Goal: Task Accomplishment & Management: Complete application form

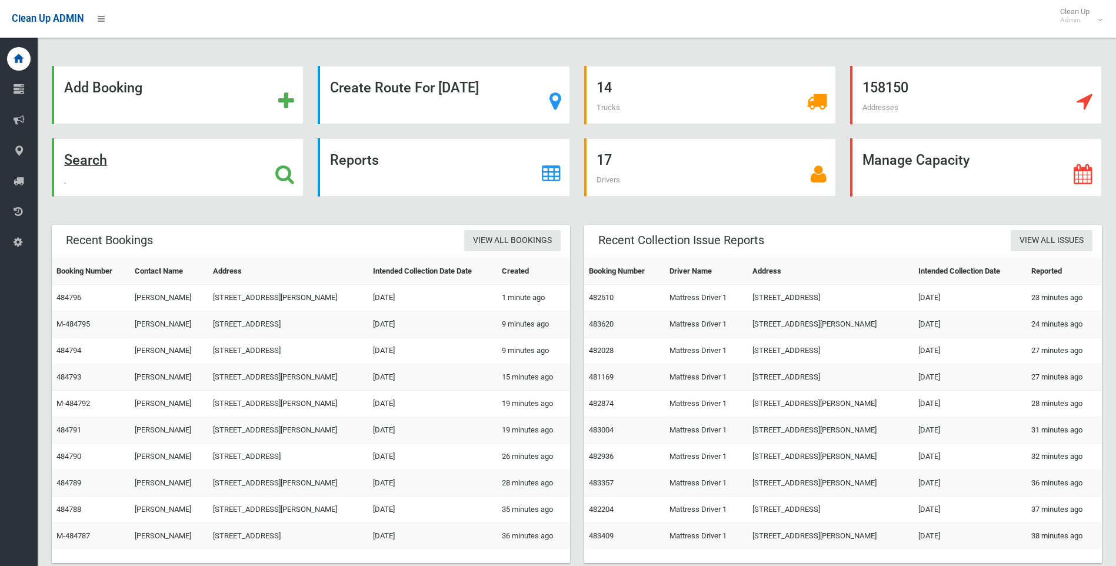
click at [75, 158] on strong "Search" at bounding box center [85, 160] width 43 height 16
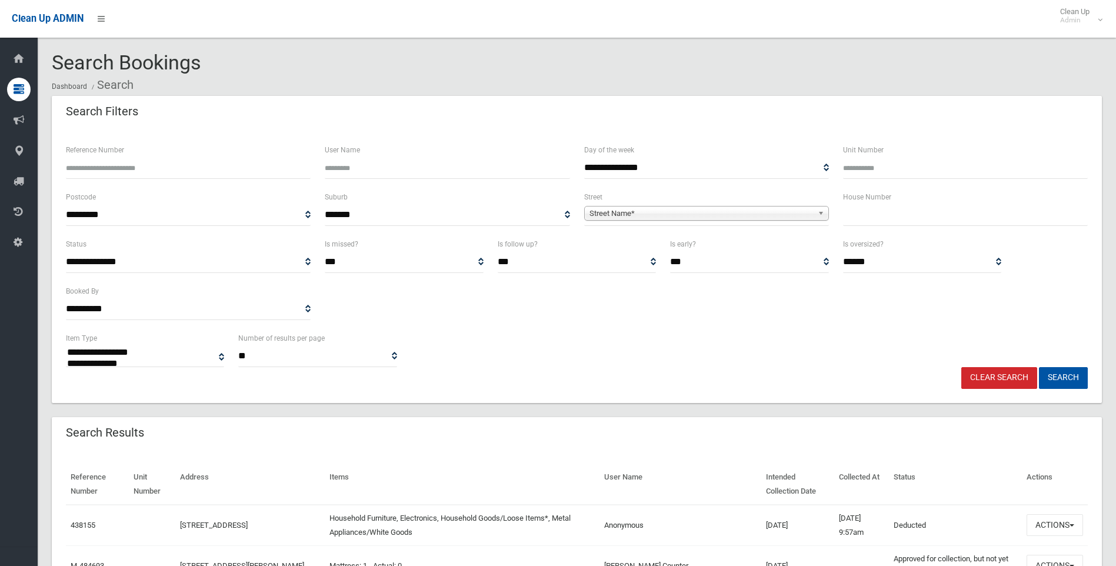
select select
click at [871, 218] on input "text" at bounding box center [965, 215] width 245 height 22
type input "***"
click at [621, 211] on span "Street Name*" at bounding box center [700, 213] width 223 height 14
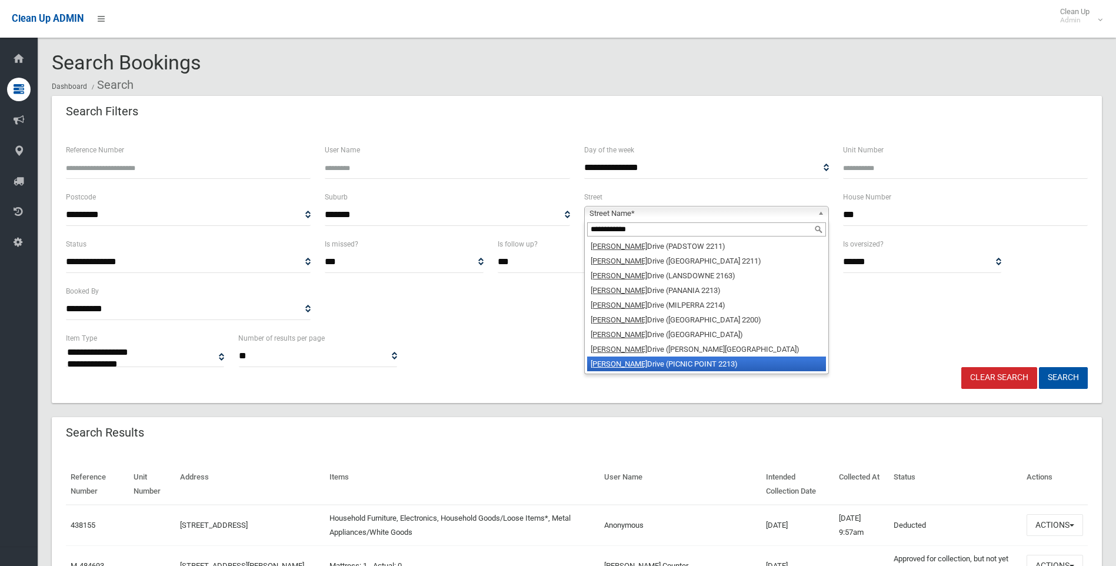
type input "**********"
click at [601, 363] on em "Henry Lawson" at bounding box center [619, 363] width 56 height 9
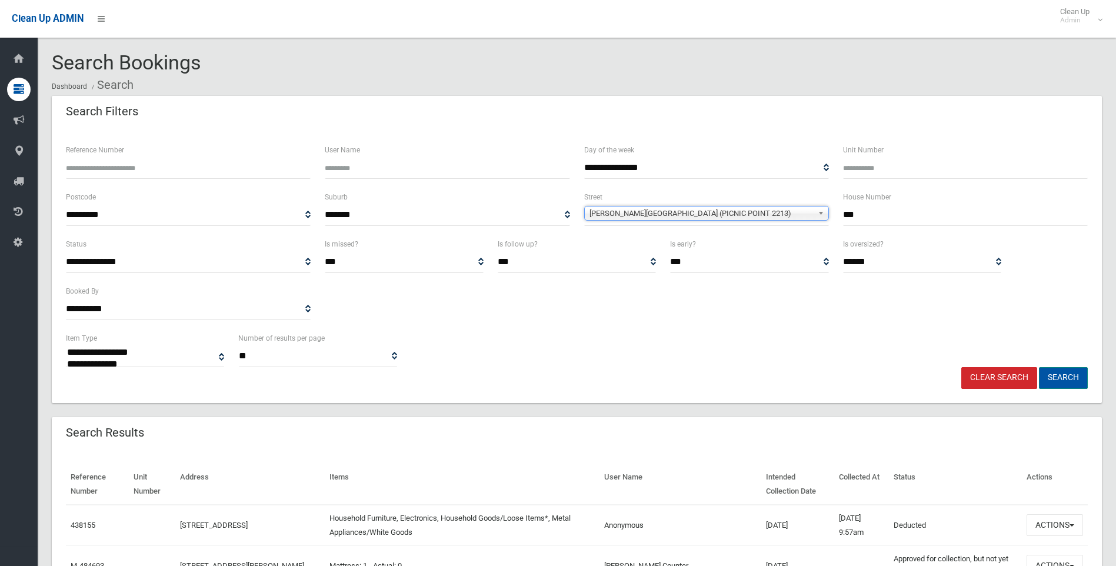
click at [1070, 374] on button "Search" at bounding box center [1063, 378] width 49 height 22
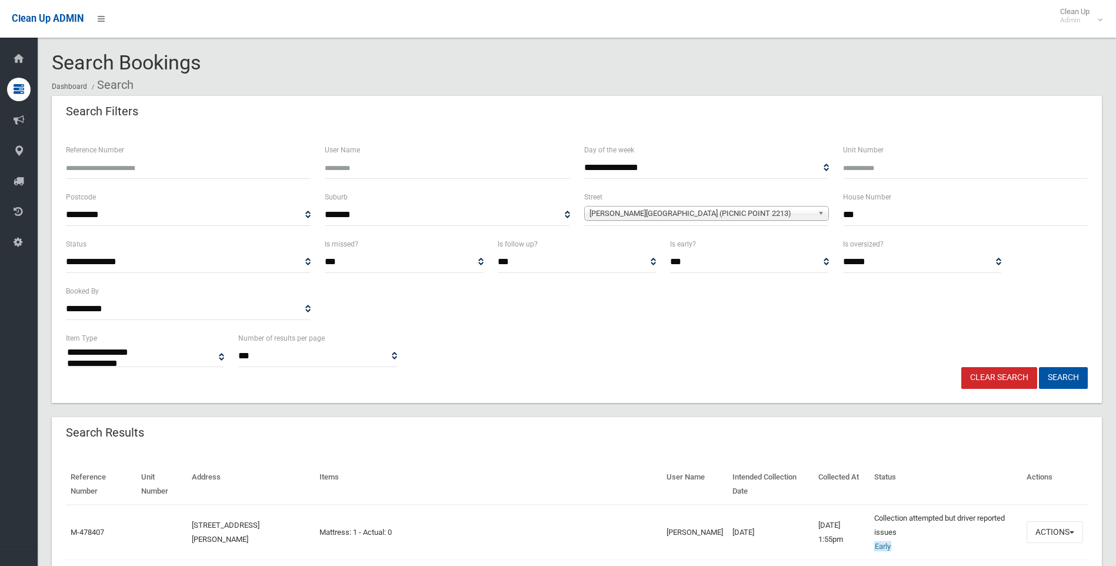
select select
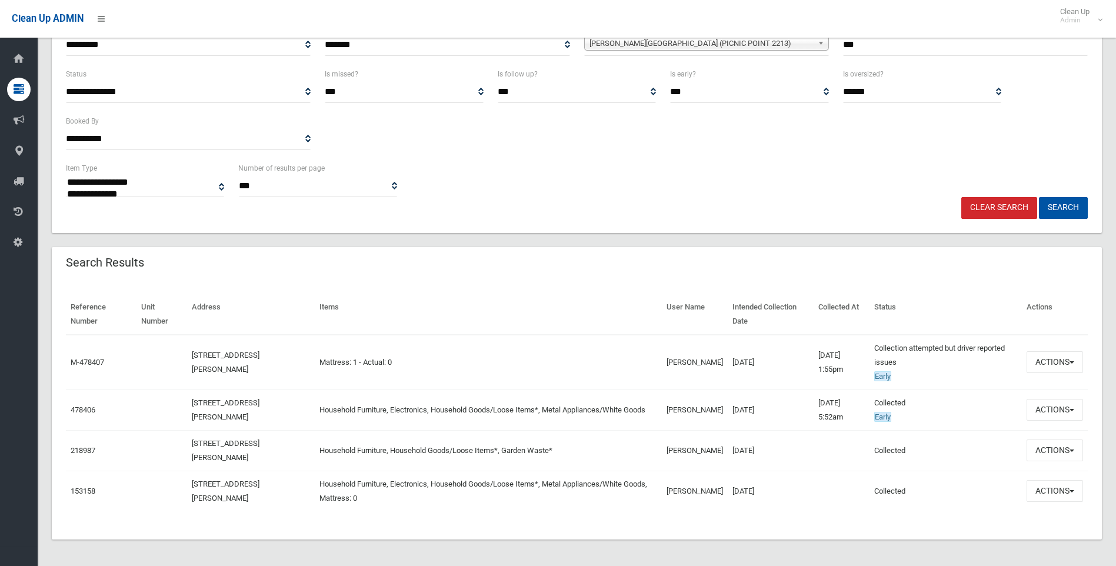
scroll to position [172, 0]
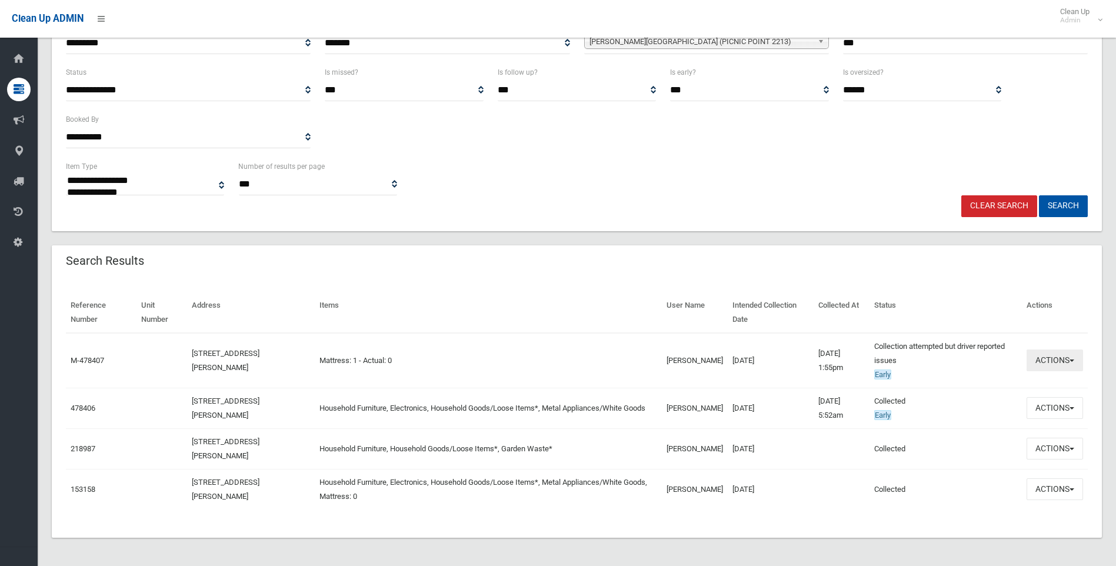
click at [1072, 358] on button "Actions" at bounding box center [1054, 360] width 56 height 22
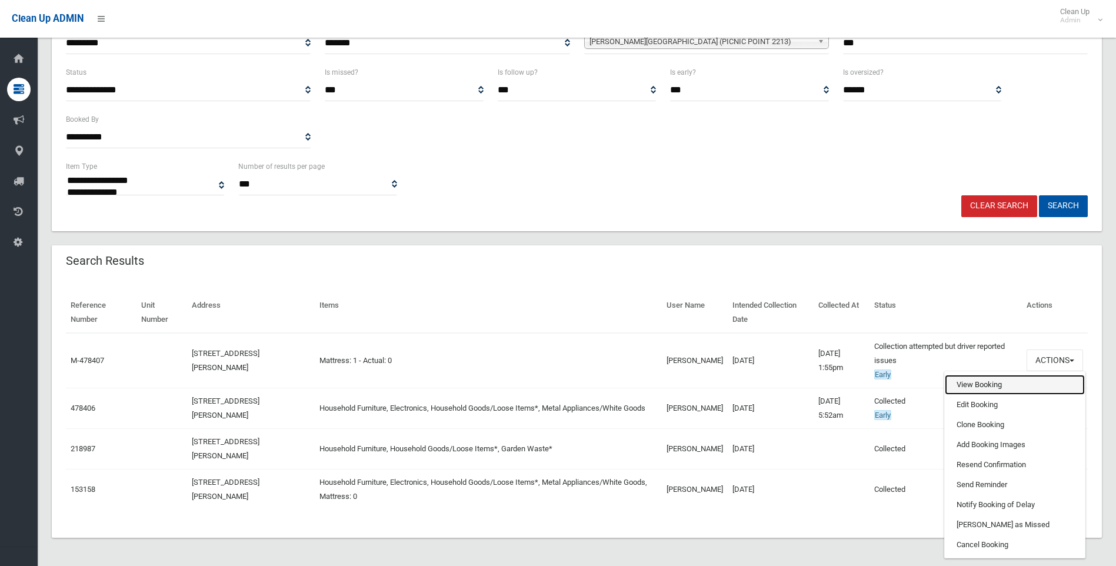
click at [982, 386] on link "View Booking" at bounding box center [1015, 385] width 140 height 20
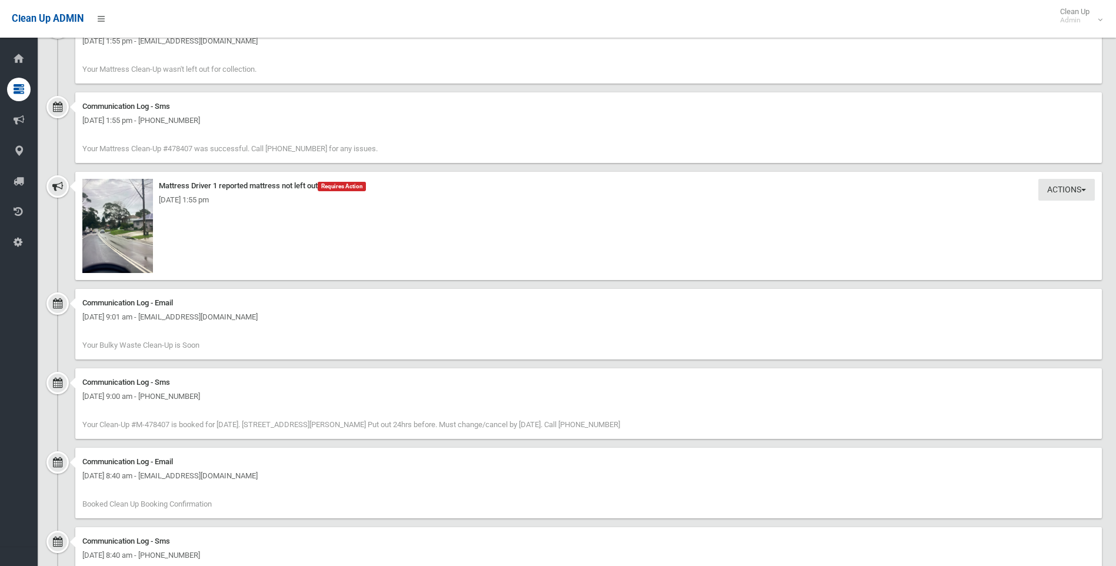
scroll to position [882, 0]
click at [152, 189] on img at bounding box center [117, 225] width 71 height 94
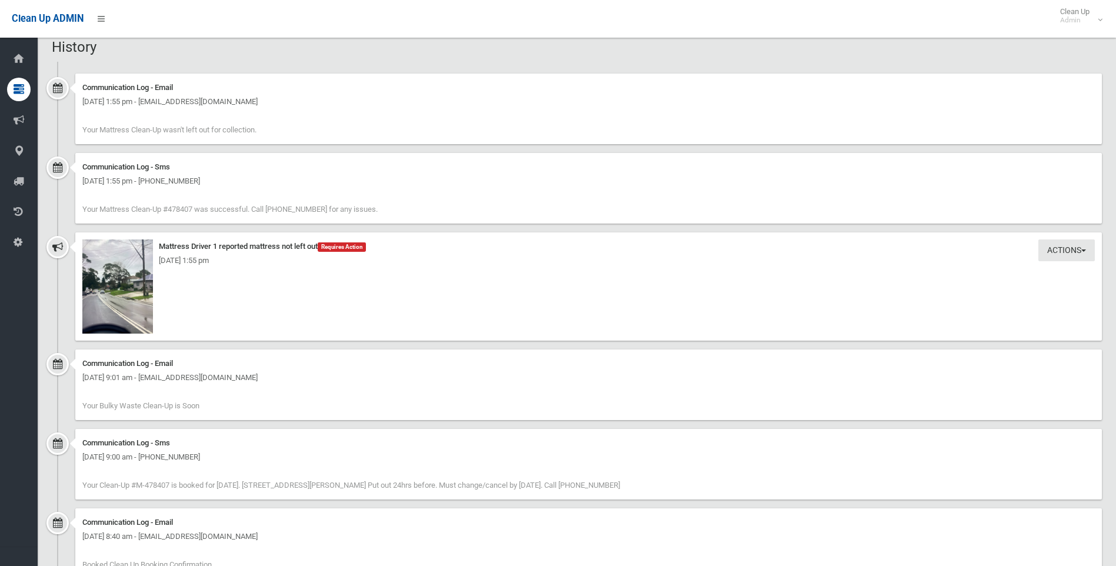
scroll to position [823, 0]
click at [146, 243] on img at bounding box center [117, 284] width 71 height 94
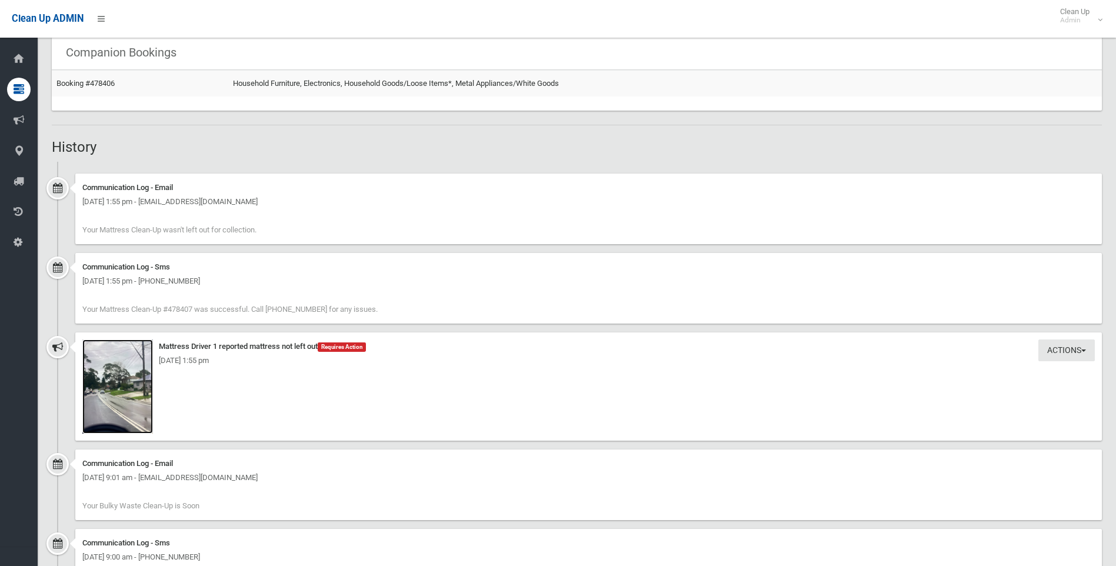
scroll to position [765, 0]
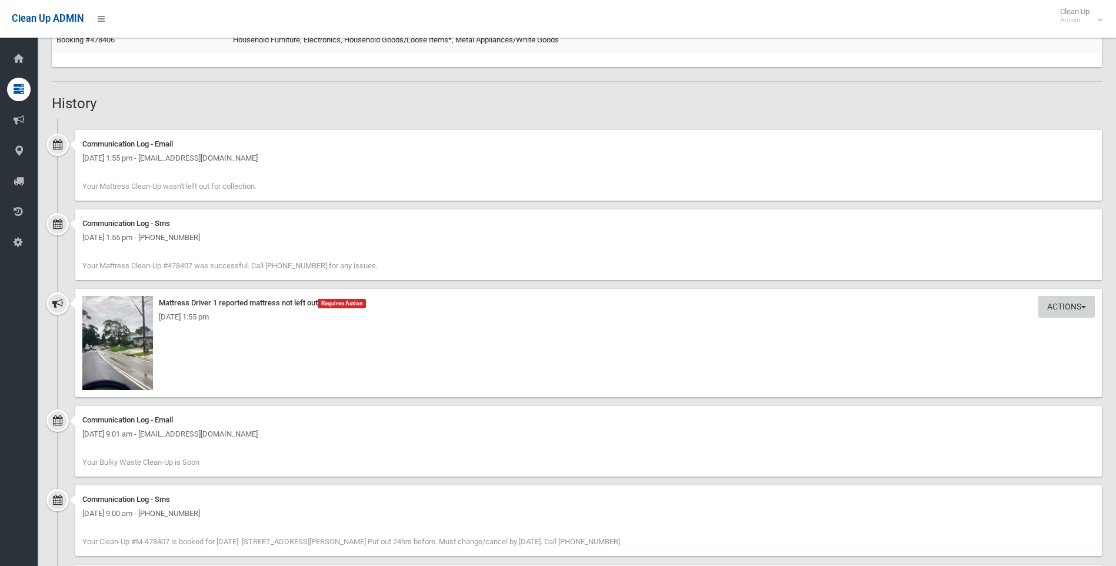
click at [1085, 307] on span "button" at bounding box center [1083, 307] width 5 height 2
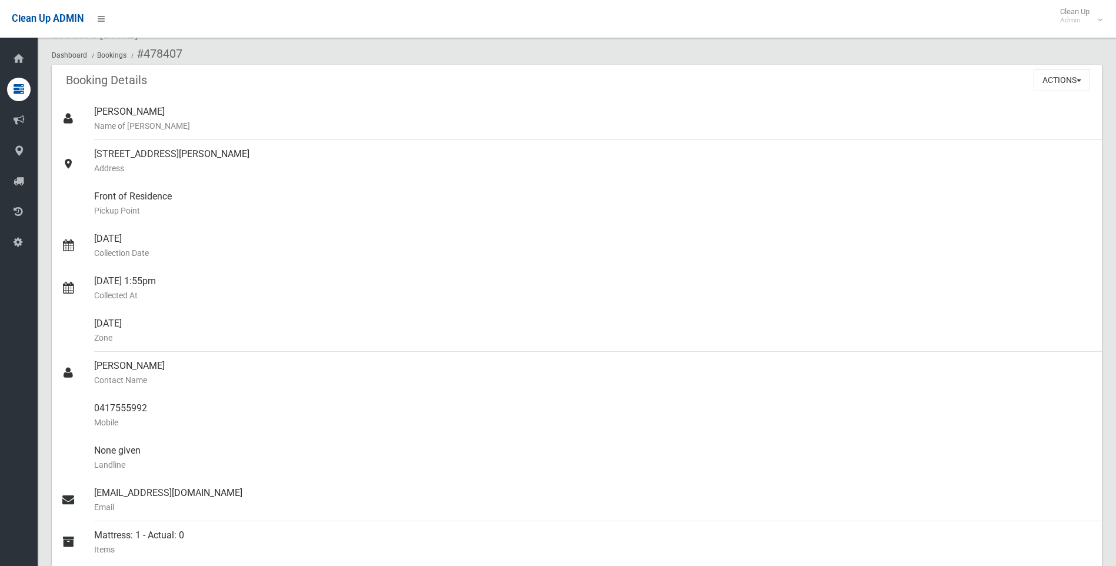
scroll to position [0, 0]
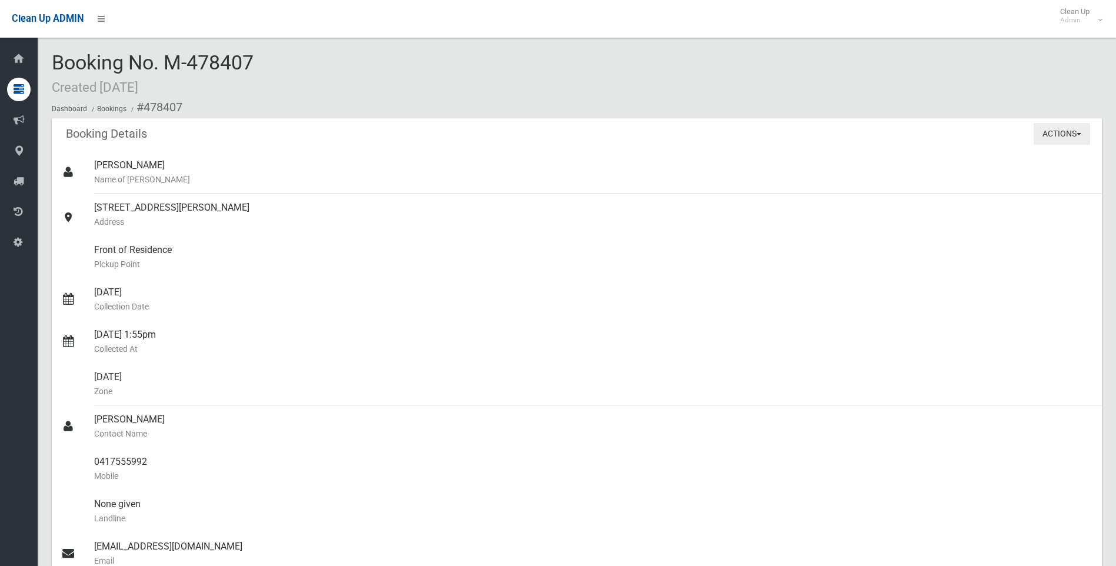
click at [1080, 134] on span "button" at bounding box center [1078, 134] width 5 height 2
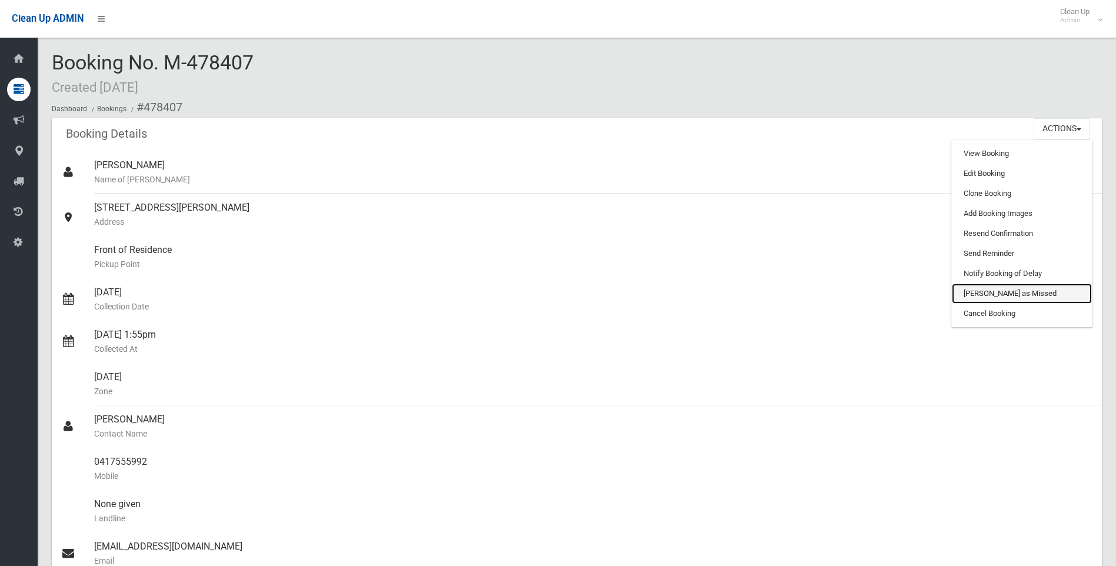
click at [996, 291] on link "Mark as Missed" at bounding box center [1022, 293] width 140 height 20
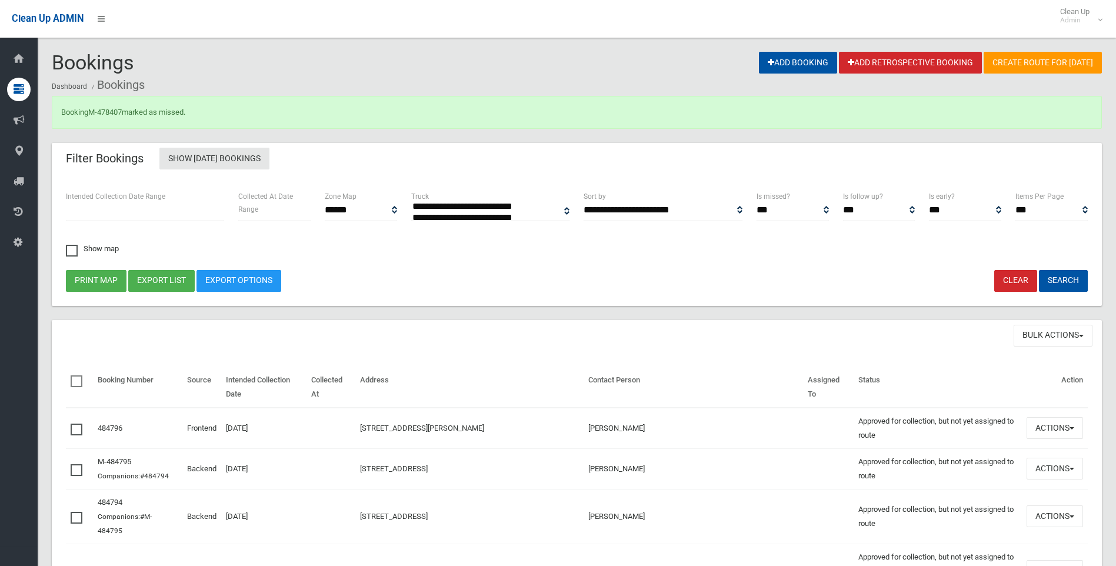
select select
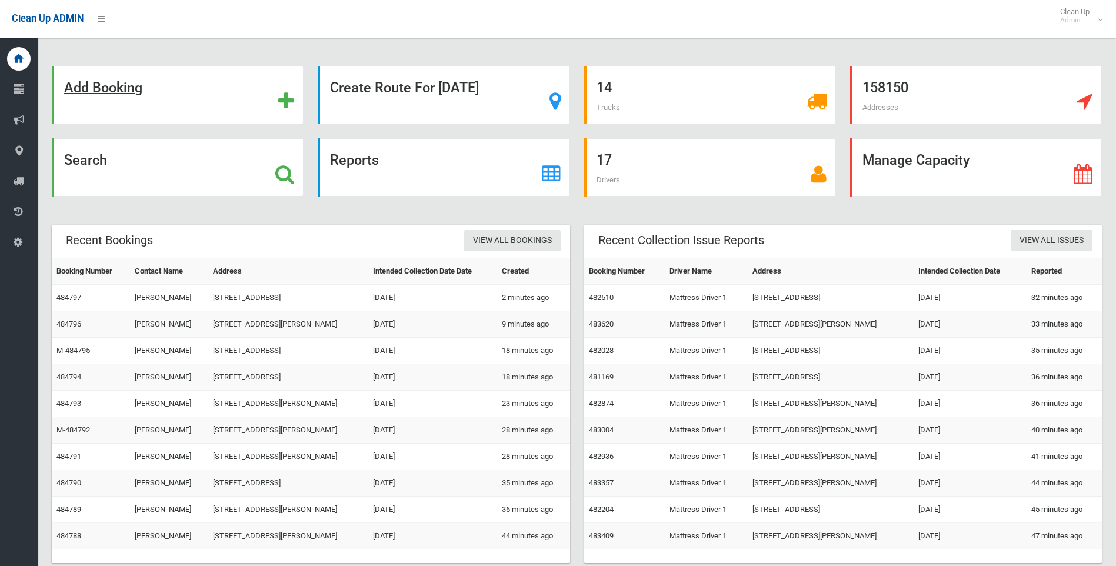
click at [112, 88] on strong "Add Booking" at bounding box center [103, 87] width 78 height 16
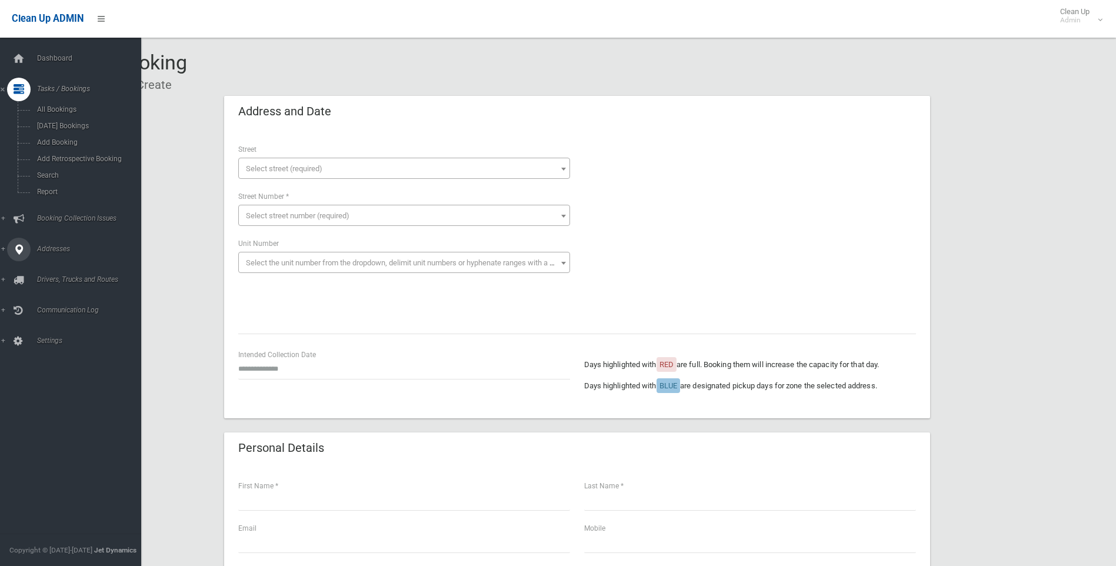
click at [44, 245] on span "Addresses" at bounding box center [92, 249] width 116 height 8
click at [56, 169] on span "All Addresses" at bounding box center [87, 170] width 106 height 8
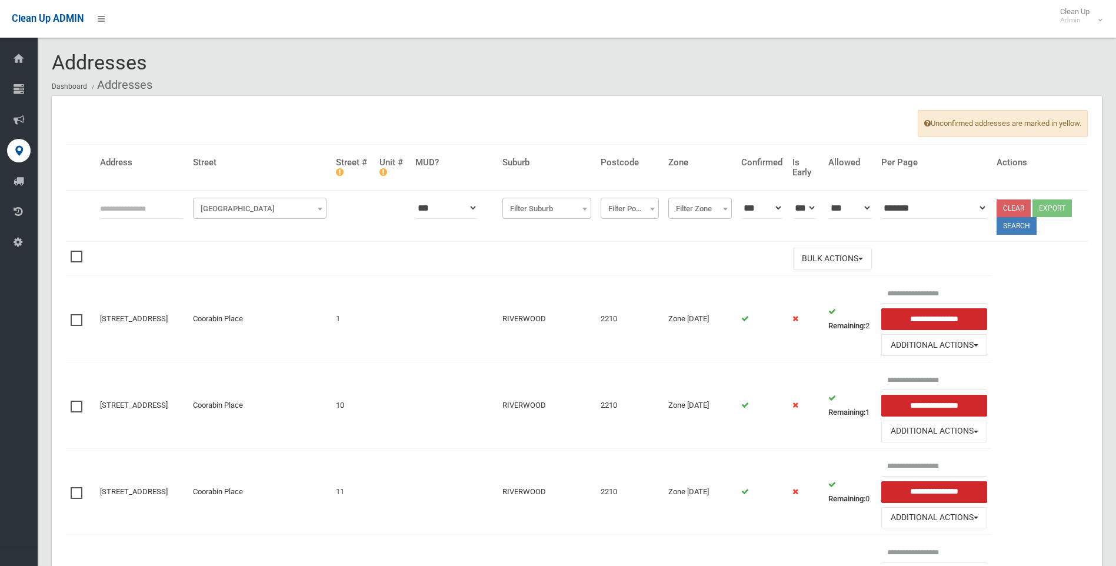
click at [322, 210] on b at bounding box center [320, 209] width 5 height 3
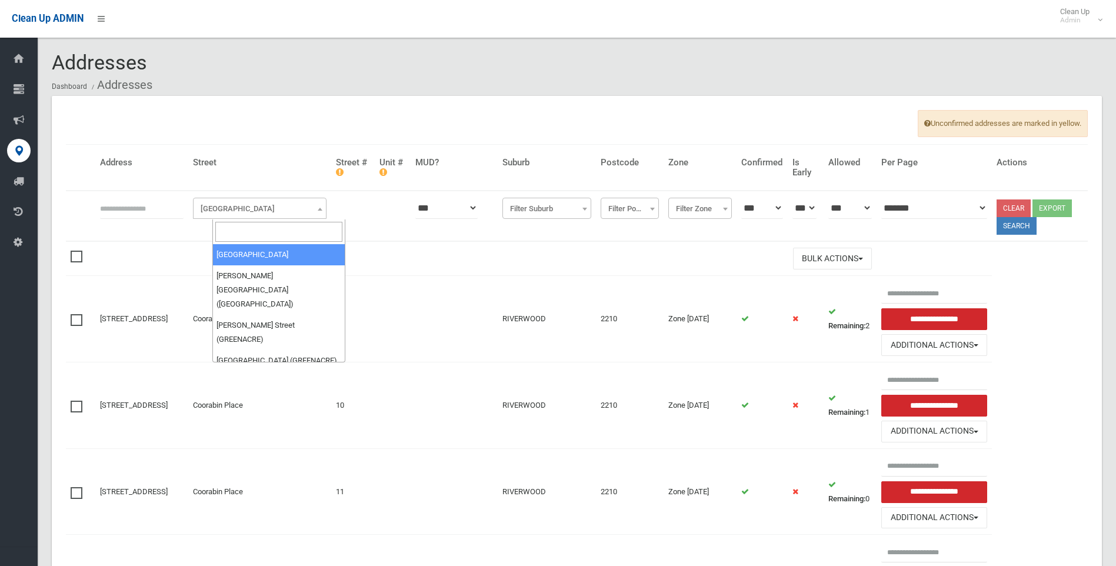
click at [235, 228] on input "search" at bounding box center [279, 232] width 128 height 20
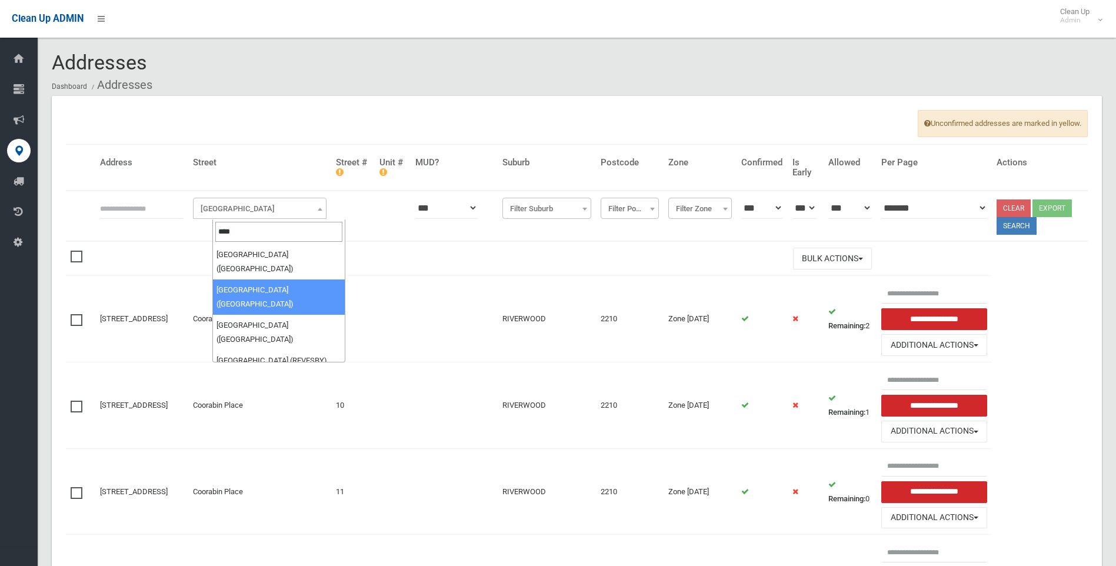
type input "****"
select select "***"
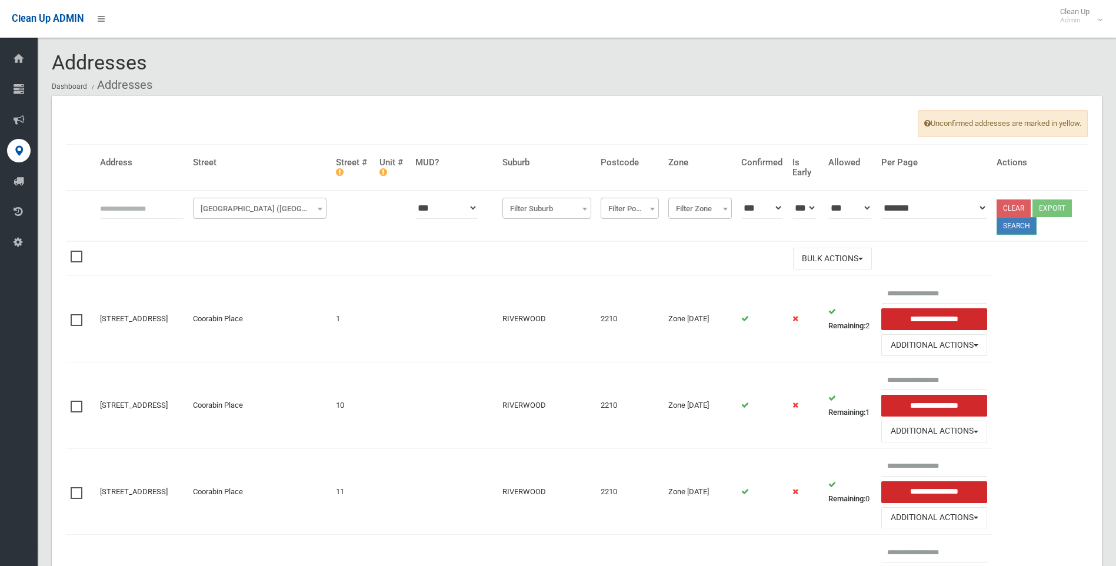
click at [1026, 225] on button "Search" at bounding box center [1016, 226] width 40 height 18
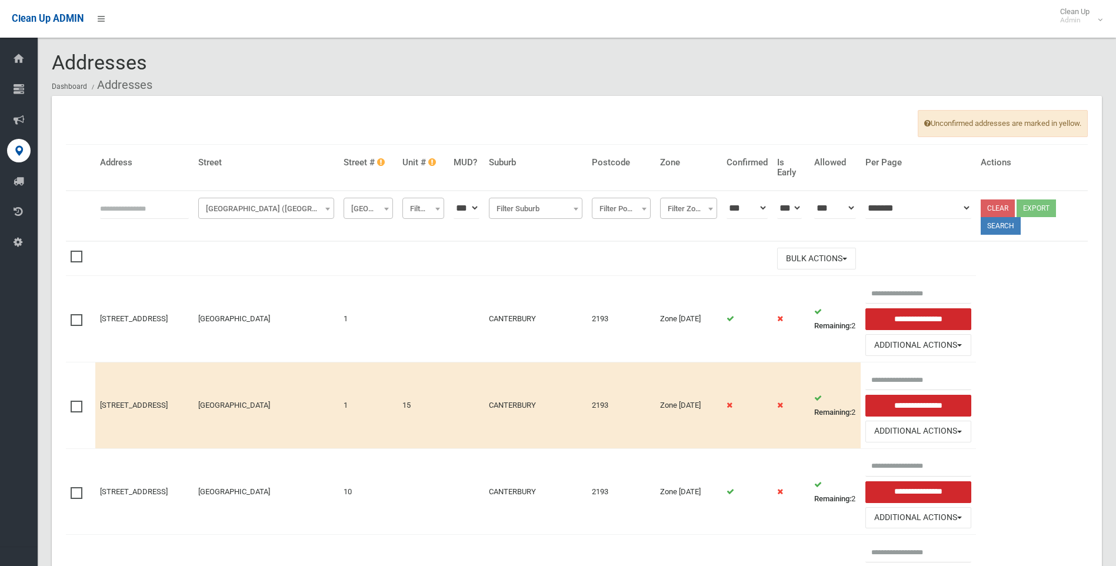
click at [330, 209] on b at bounding box center [327, 209] width 5 height 3
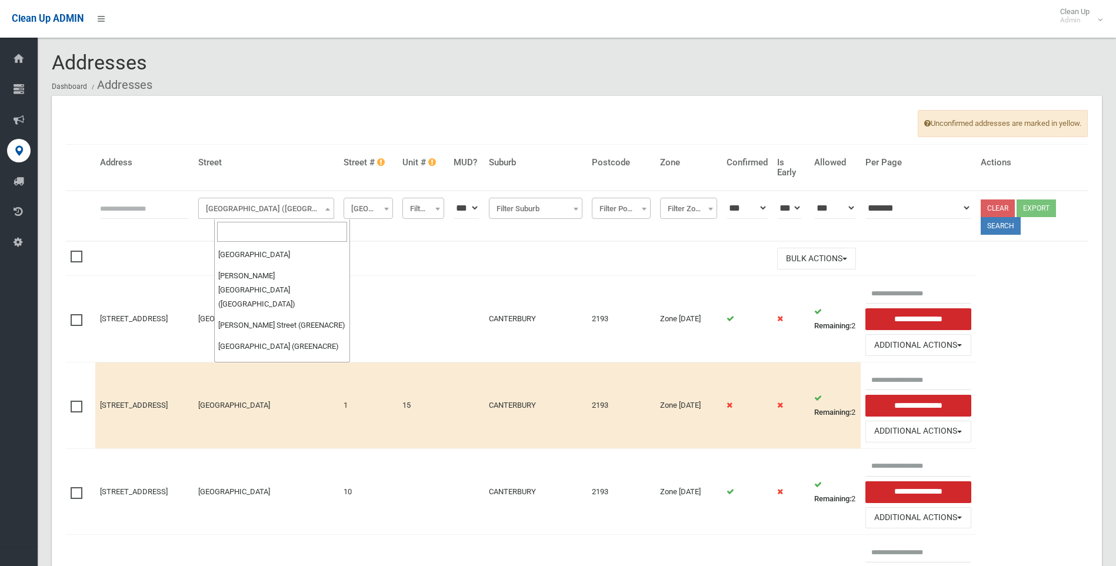
scroll to position [32255, 0]
click at [409, 253] on td "Bulk Actions" at bounding box center [477, 258] width 765 height 34
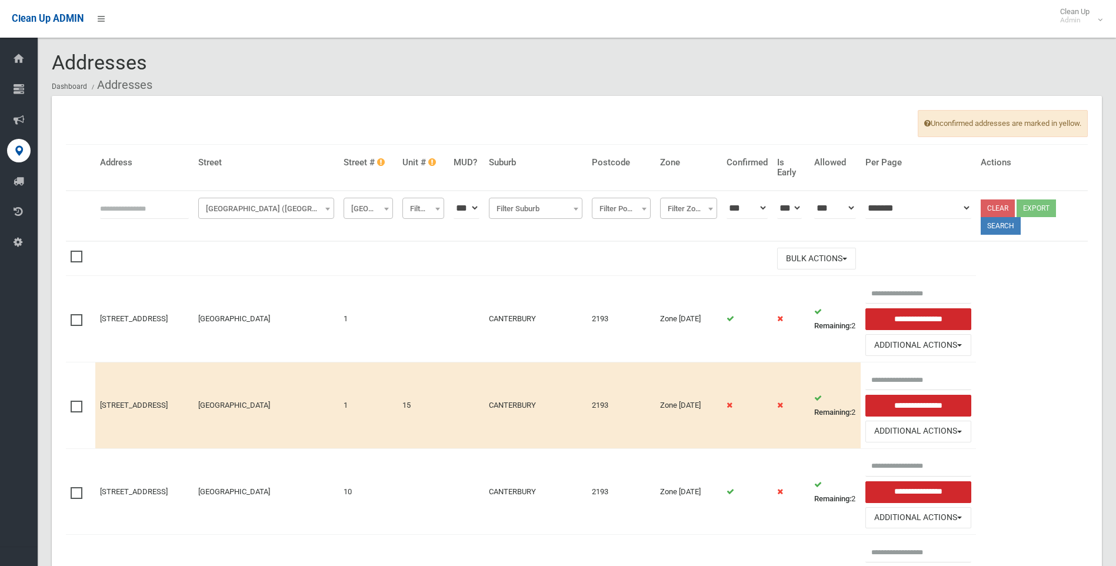
click at [389, 210] on b at bounding box center [386, 209] width 5 height 3
click at [379, 229] on input "search" at bounding box center [384, 232] width 44 height 20
type input "*"
select select "*"
click at [1020, 227] on button "Search" at bounding box center [1000, 226] width 40 height 18
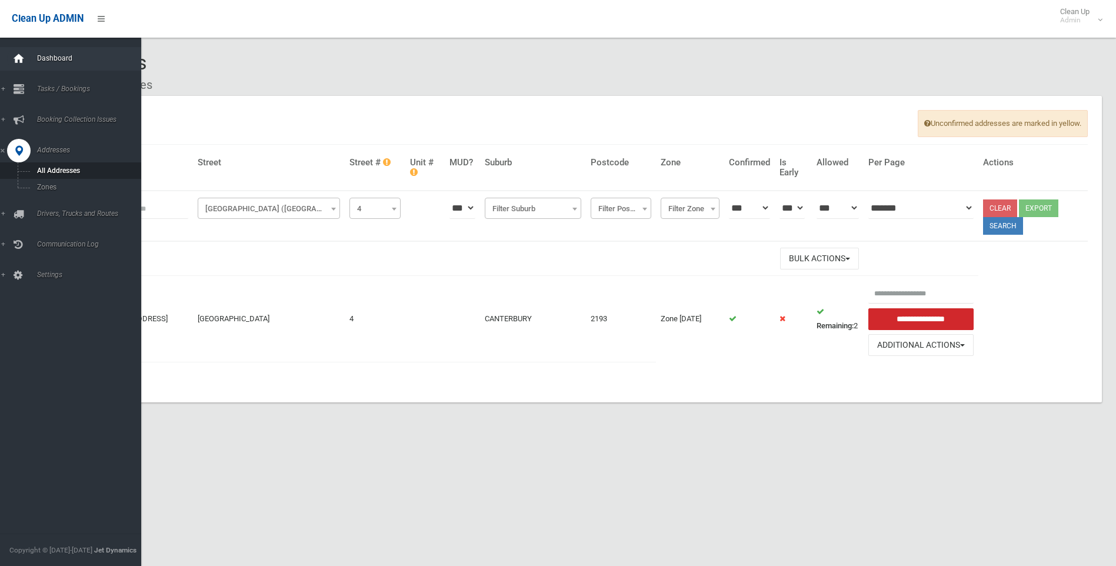
click at [18, 55] on icon at bounding box center [18, 59] width 13 height 24
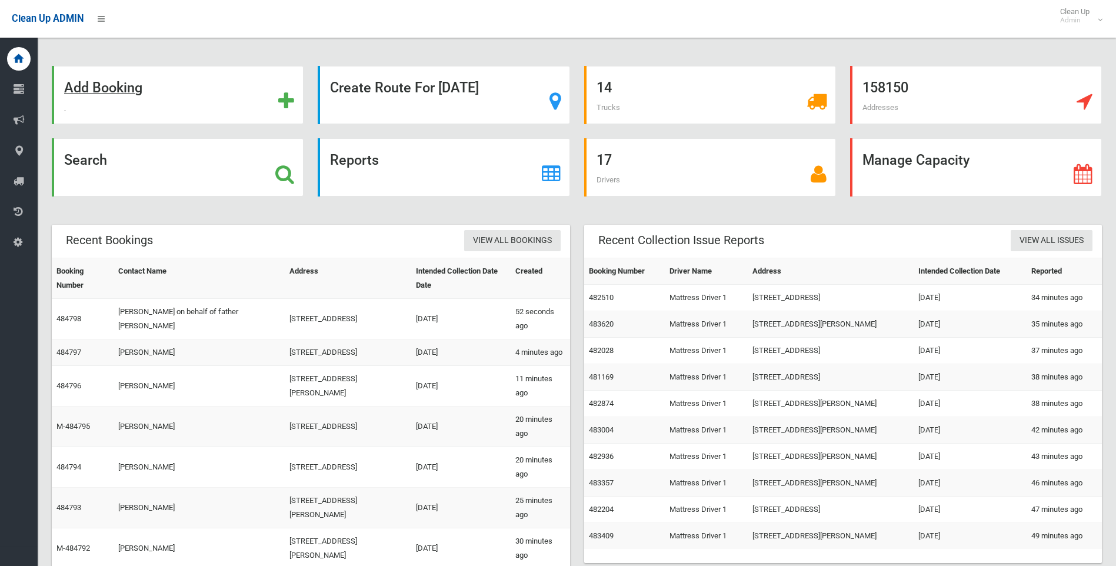
click at [125, 87] on strong "Add Booking" at bounding box center [103, 87] width 78 height 16
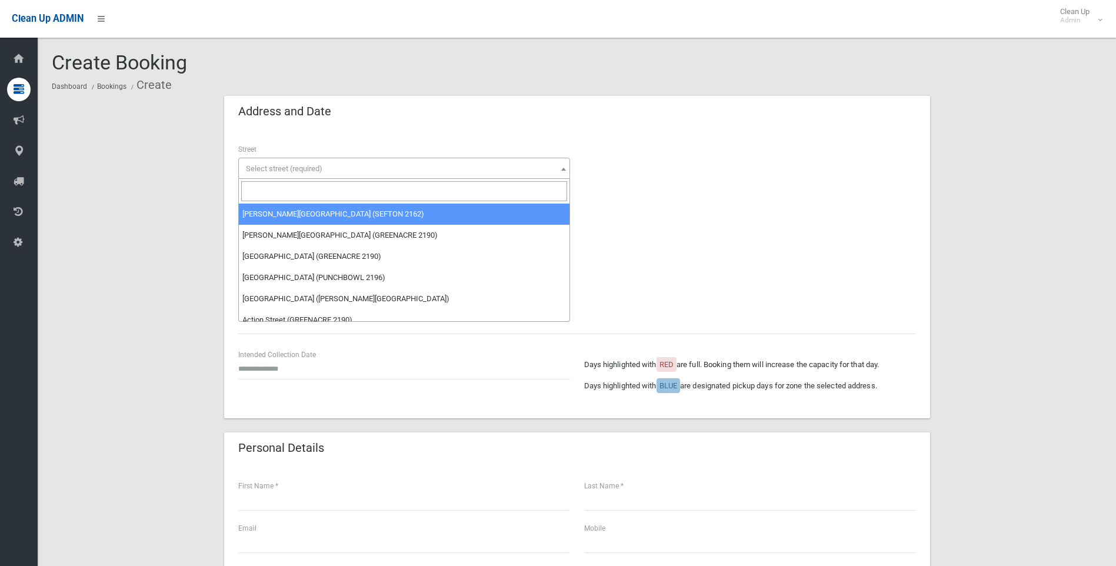
click at [286, 164] on span "Select street (required)" at bounding box center [284, 168] width 76 height 9
click at [275, 188] on input "search" at bounding box center [404, 191] width 326 height 20
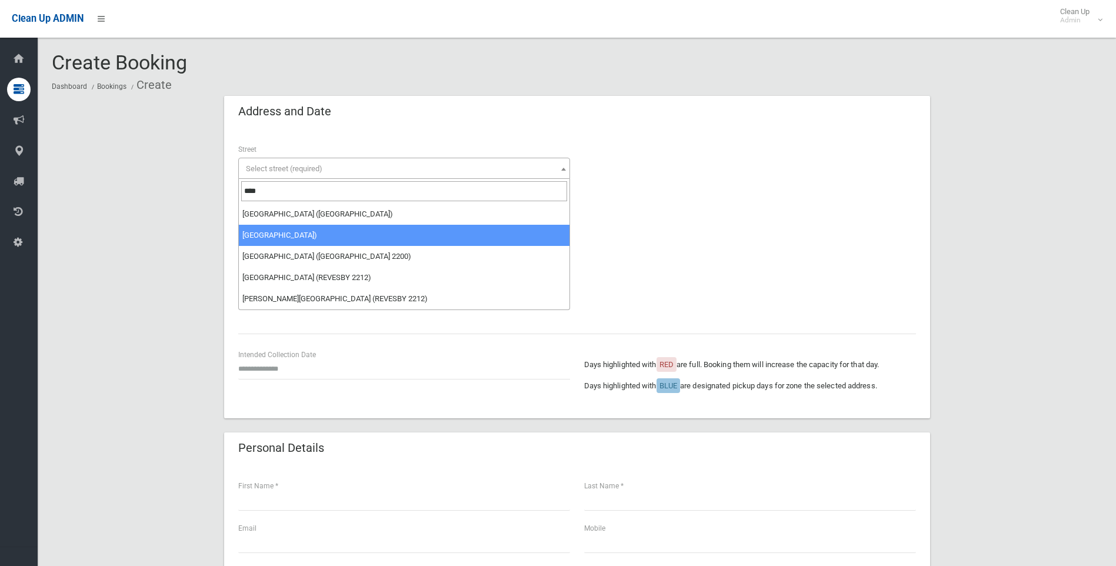
type input "****"
select select "***"
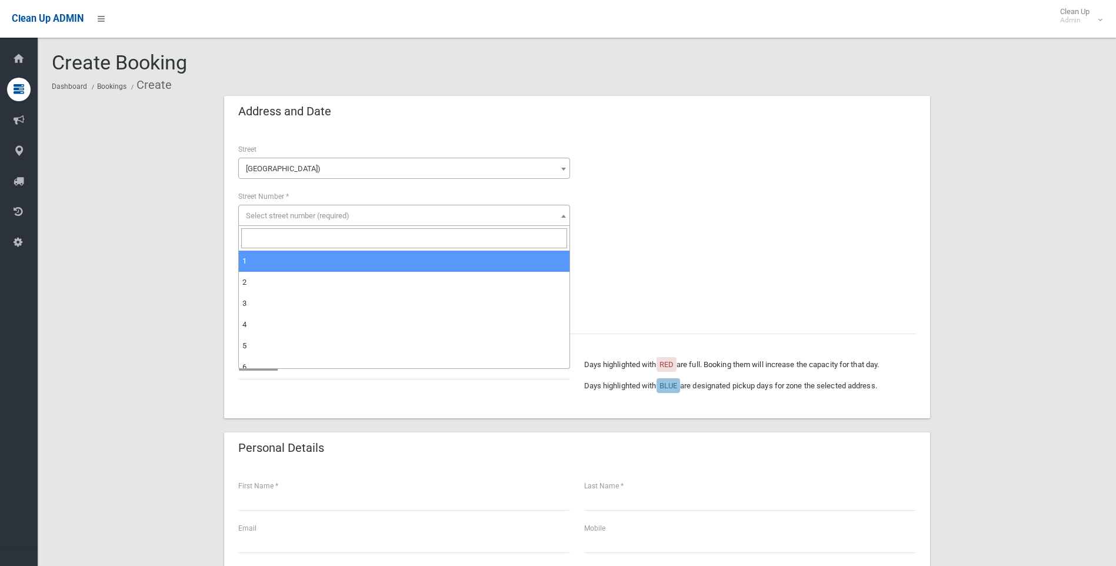
click at [277, 218] on span "Select street number (required)" at bounding box center [298, 215] width 104 height 9
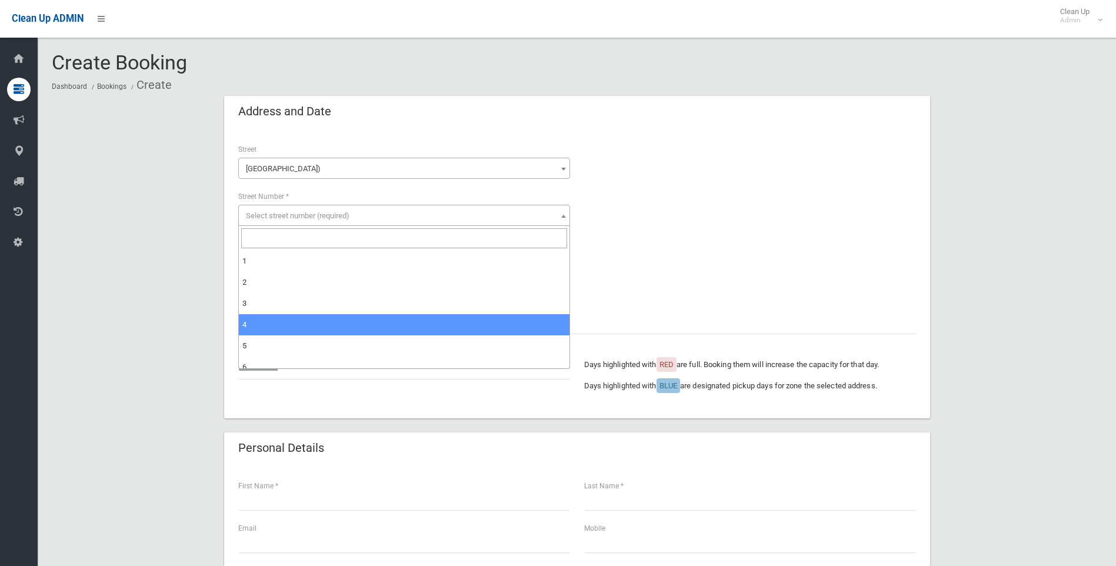
select select "*"
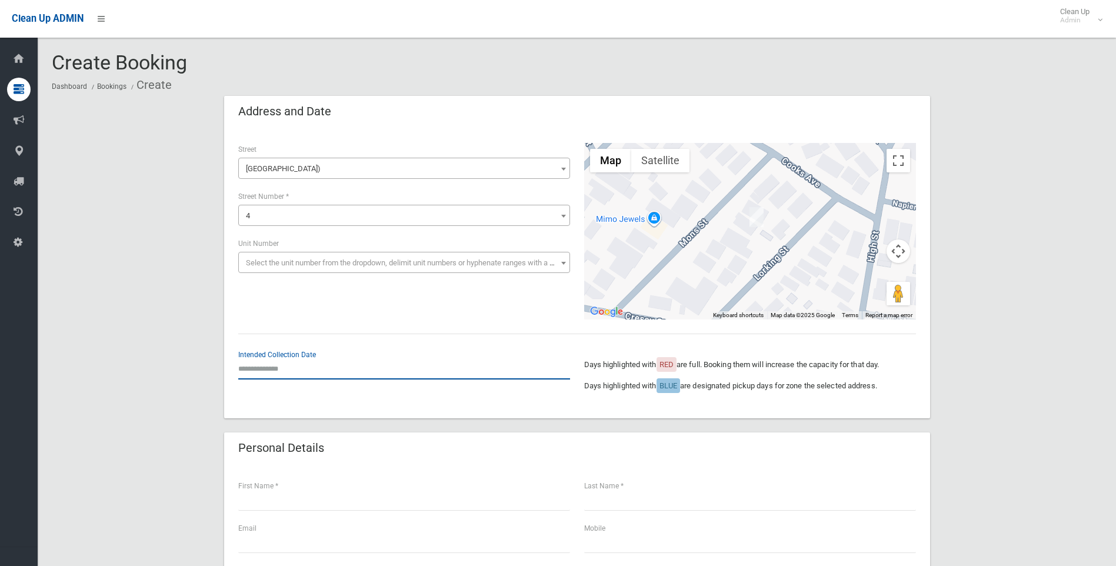
click at [275, 369] on input "text" at bounding box center [404, 369] width 332 height 22
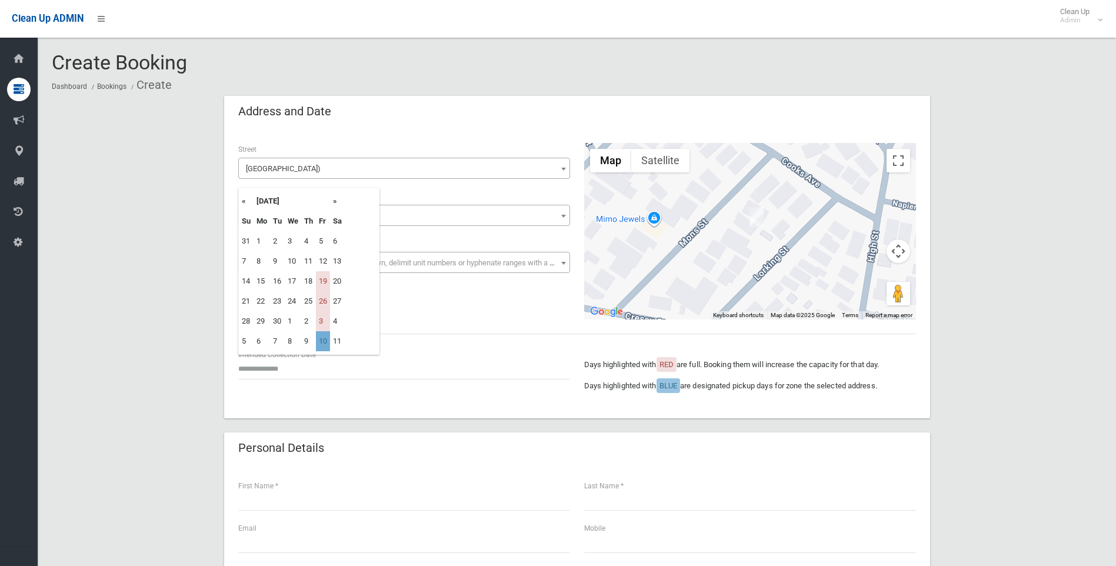
click at [322, 343] on td "10" at bounding box center [323, 341] width 14 height 20
type input "**********"
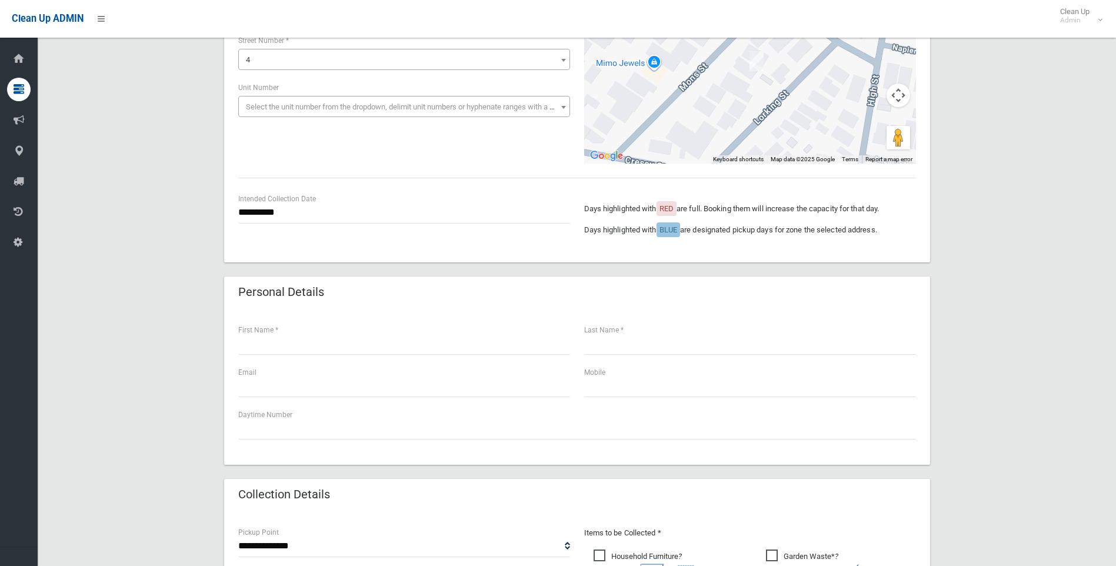
scroll to position [176, 0]
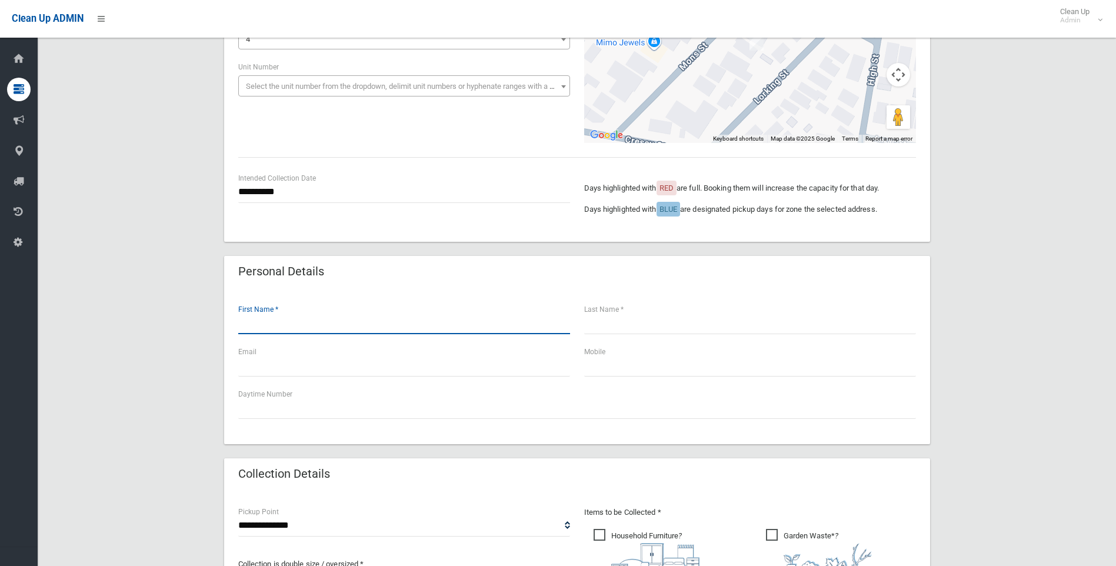
click at [253, 329] on input "text" at bounding box center [404, 323] width 332 height 22
click at [268, 322] on input "text" at bounding box center [404, 323] width 332 height 22
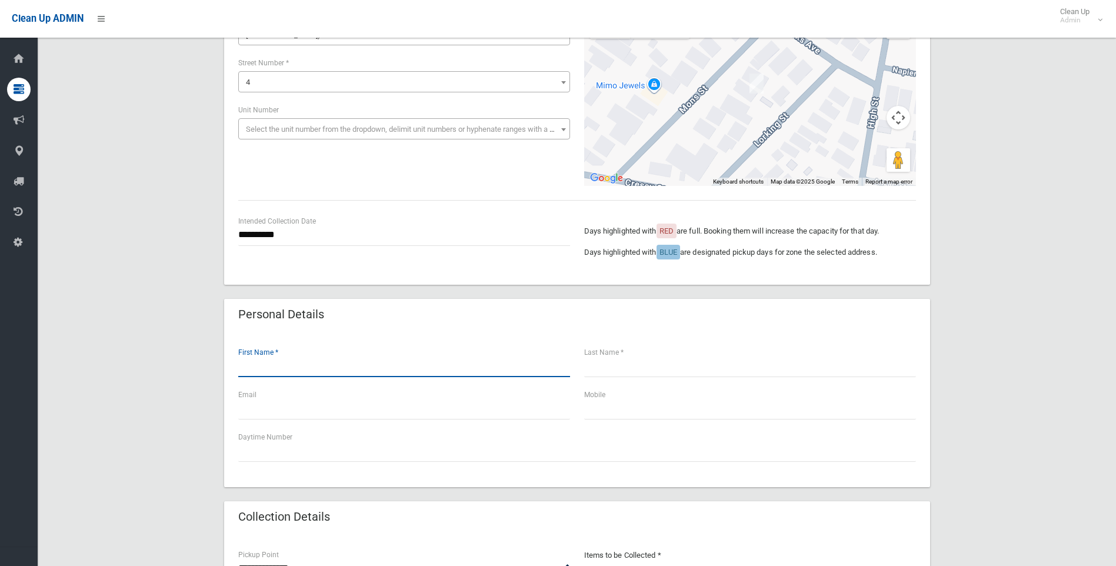
scroll to position [138, 0]
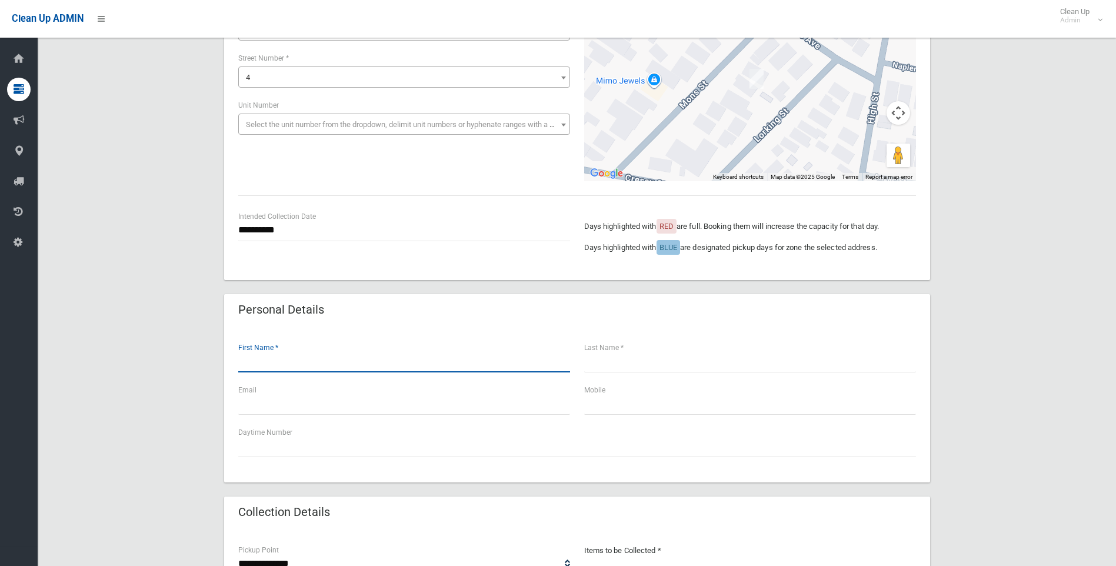
click at [252, 365] on input "text" at bounding box center [404, 362] width 332 height 22
click at [265, 365] on input "text" at bounding box center [404, 362] width 332 height 22
click at [254, 366] on input "text" at bounding box center [404, 362] width 332 height 22
type input "*****"
click at [603, 362] on input "text" at bounding box center [750, 362] width 332 height 22
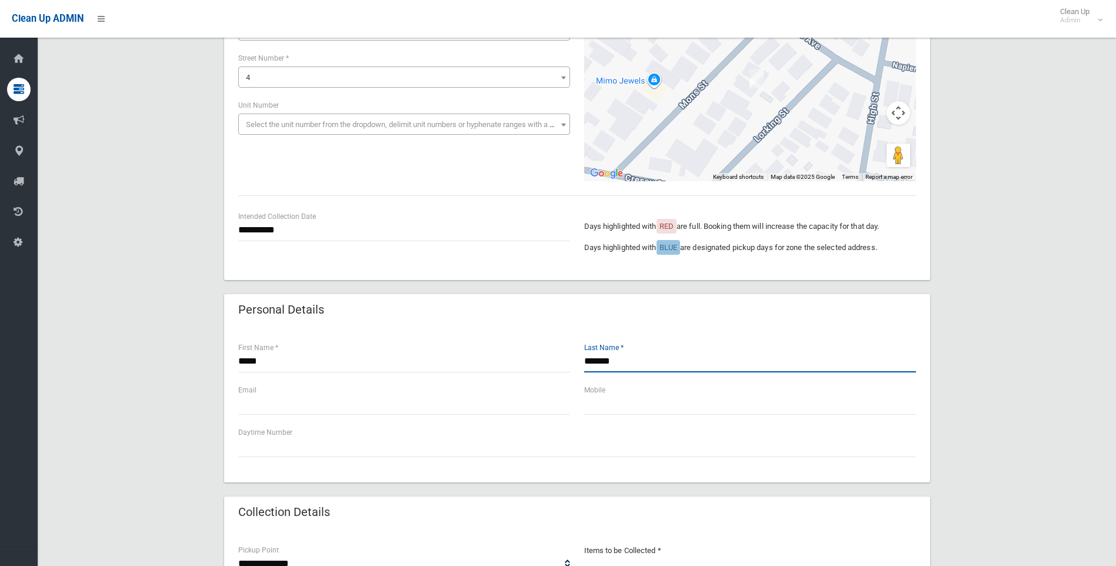
type input "*******"
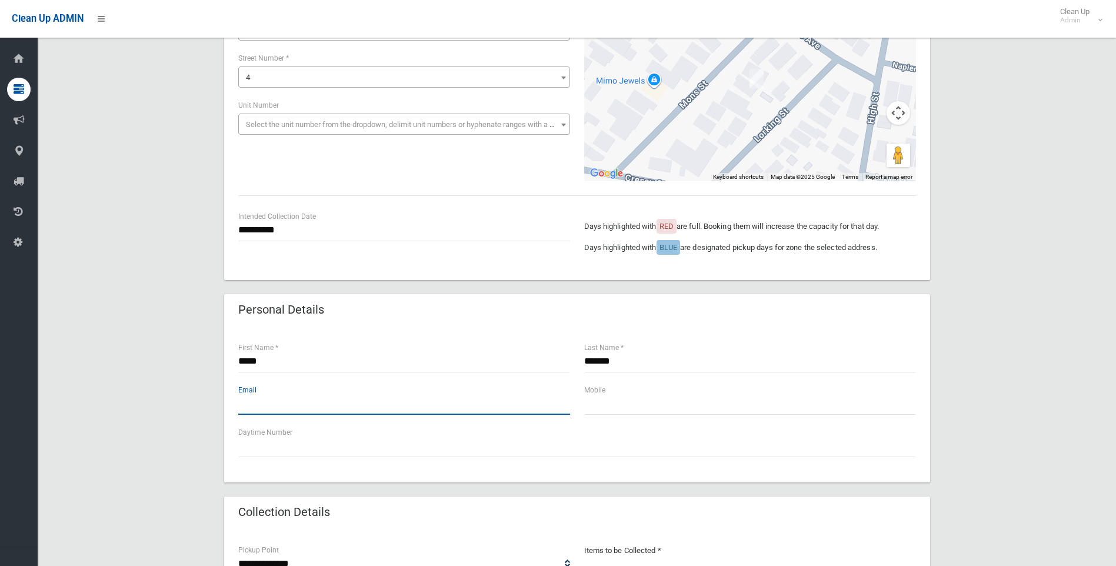
click at [278, 401] on input "text" at bounding box center [404, 404] width 332 height 22
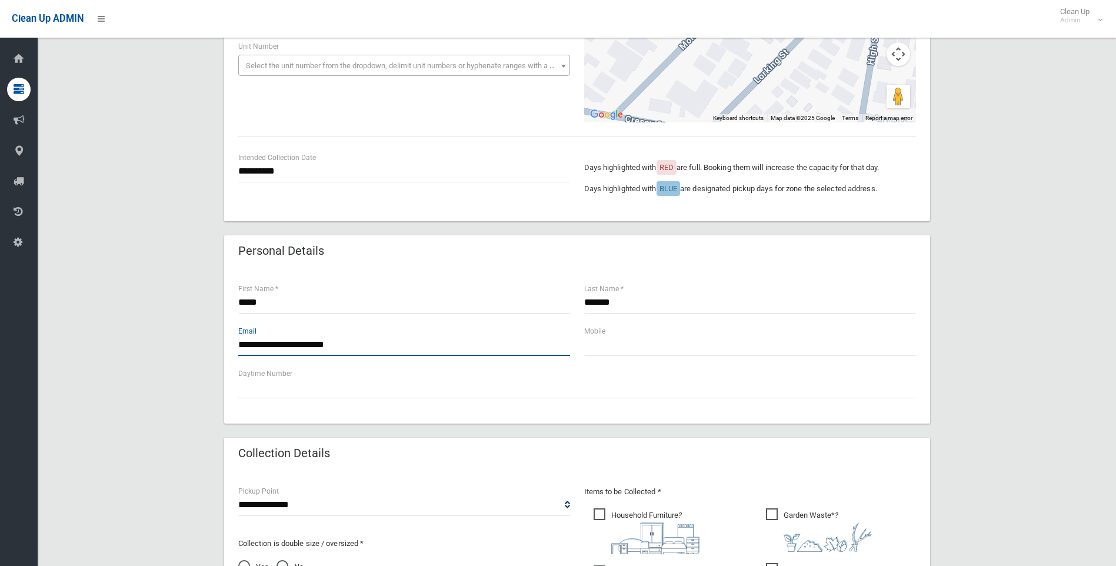
type input "**********"
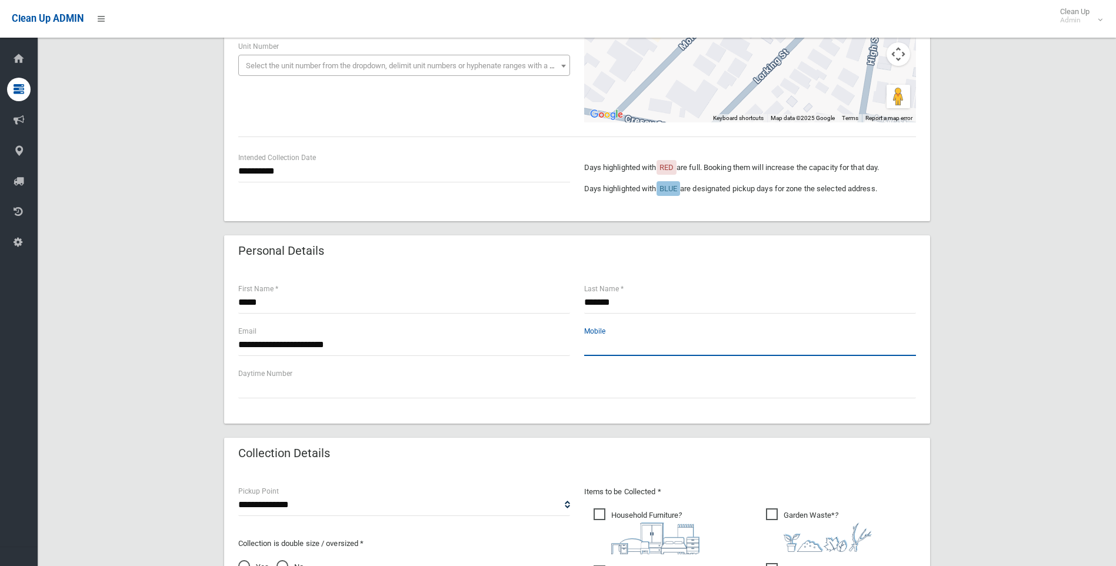
click at [587, 346] on input "text" at bounding box center [750, 345] width 332 height 22
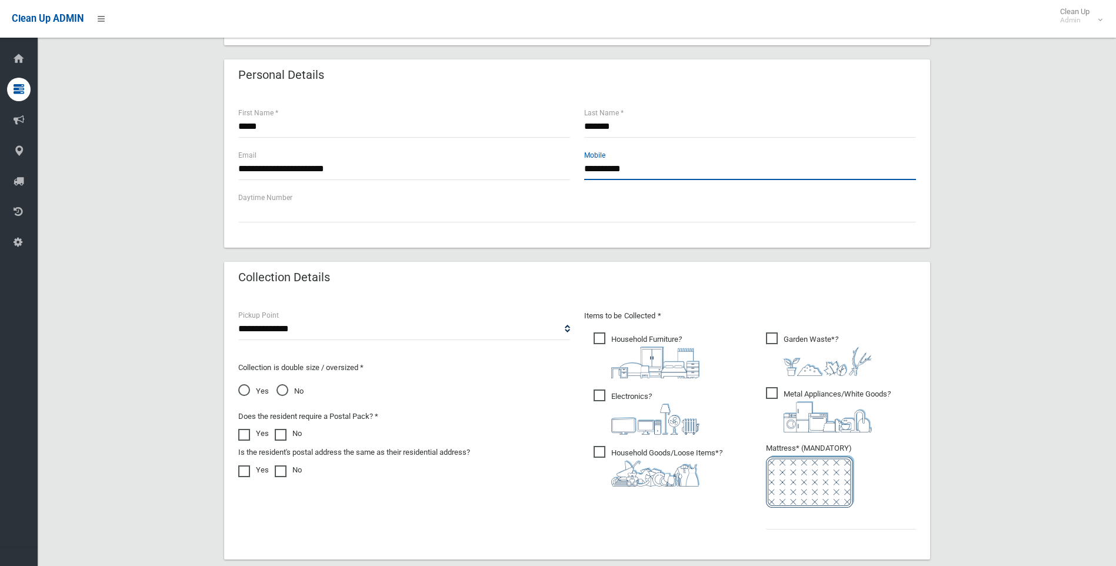
scroll to position [373, 0]
type input "**********"
click at [279, 330] on select "**********" at bounding box center [404, 329] width 332 height 22
select select "*"
click at [238, 318] on select "**********" at bounding box center [404, 329] width 332 height 22
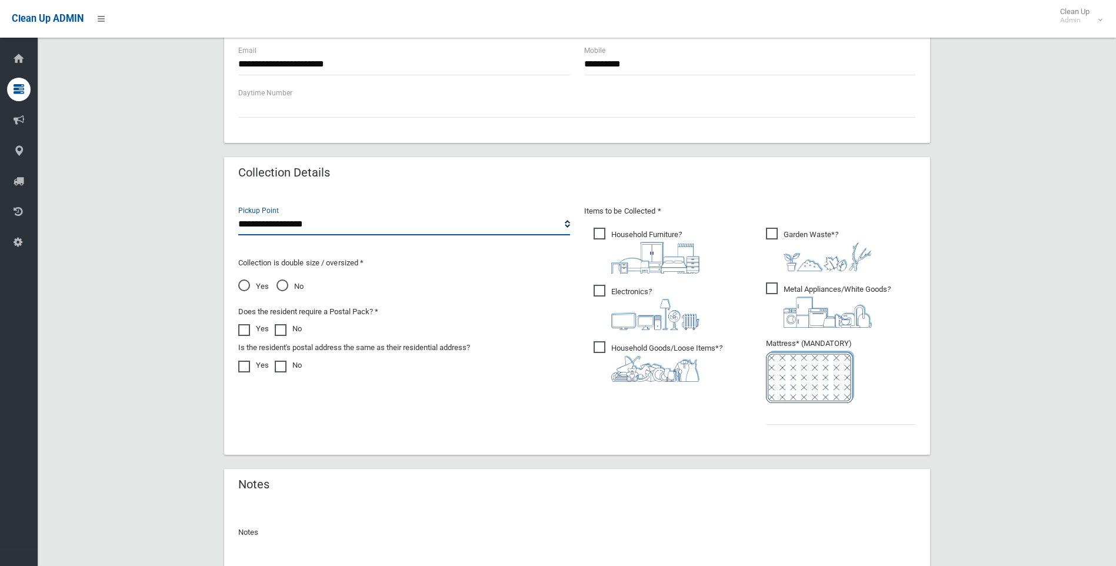
scroll to position [491, 0]
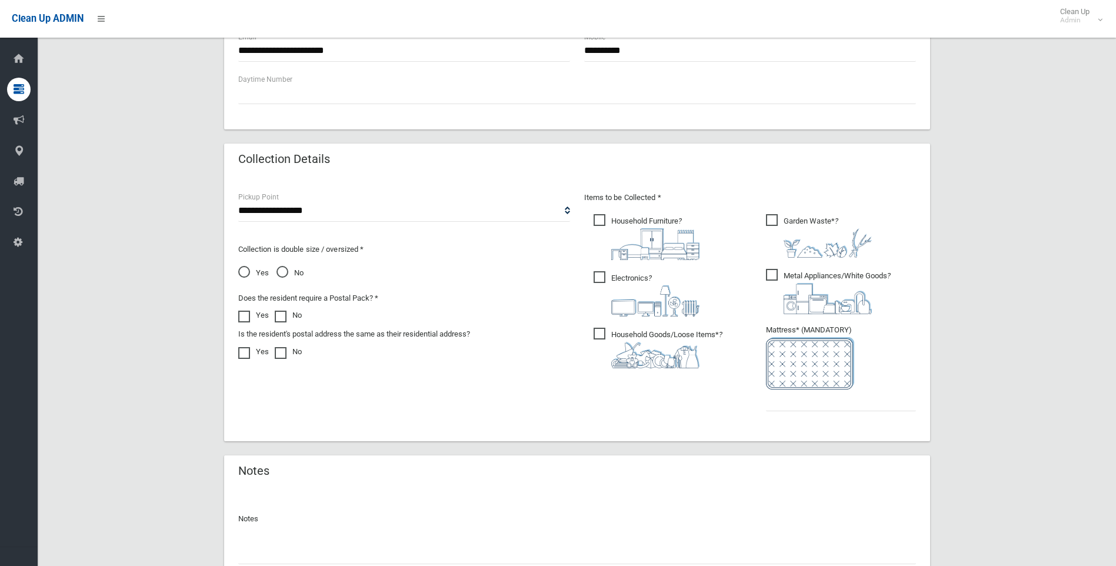
click at [283, 273] on span "No" at bounding box center [289, 273] width 27 height 14
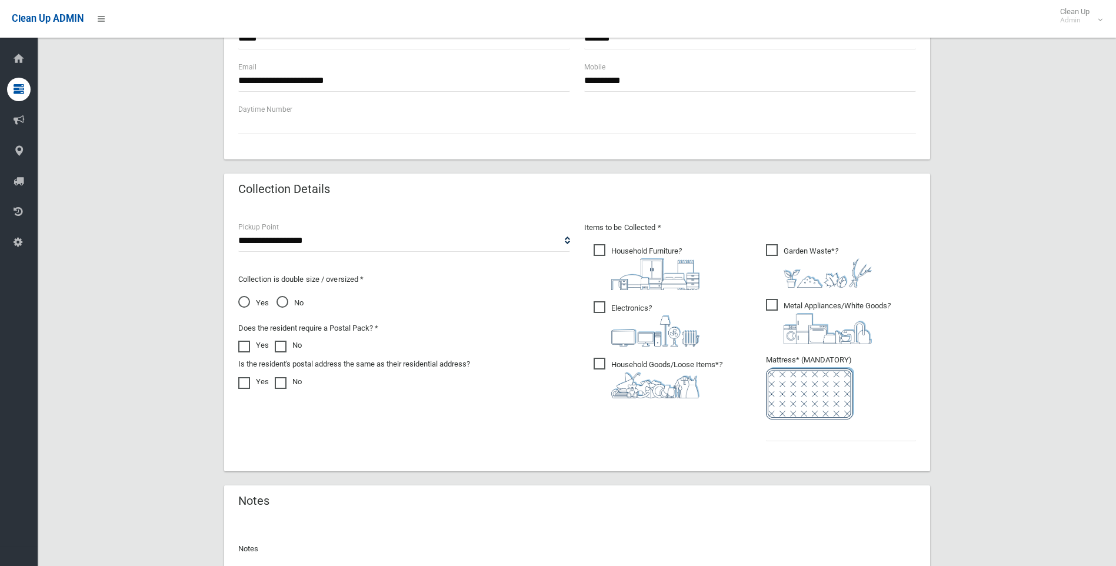
scroll to position [412, 0]
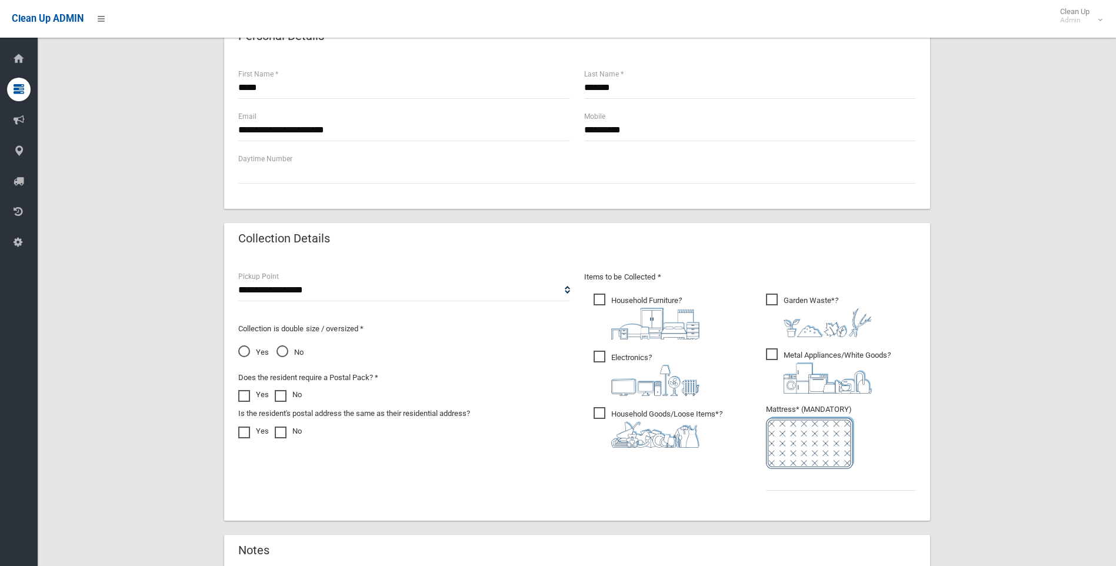
click at [599, 299] on span "Household Furniture ?" at bounding box center [646, 316] width 106 height 46
click at [599, 355] on span "Electronics ?" at bounding box center [646, 373] width 106 height 45
click at [601, 415] on span "Household Goods/Loose Items* ?" at bounding box center [657, 427] width 129 height 41
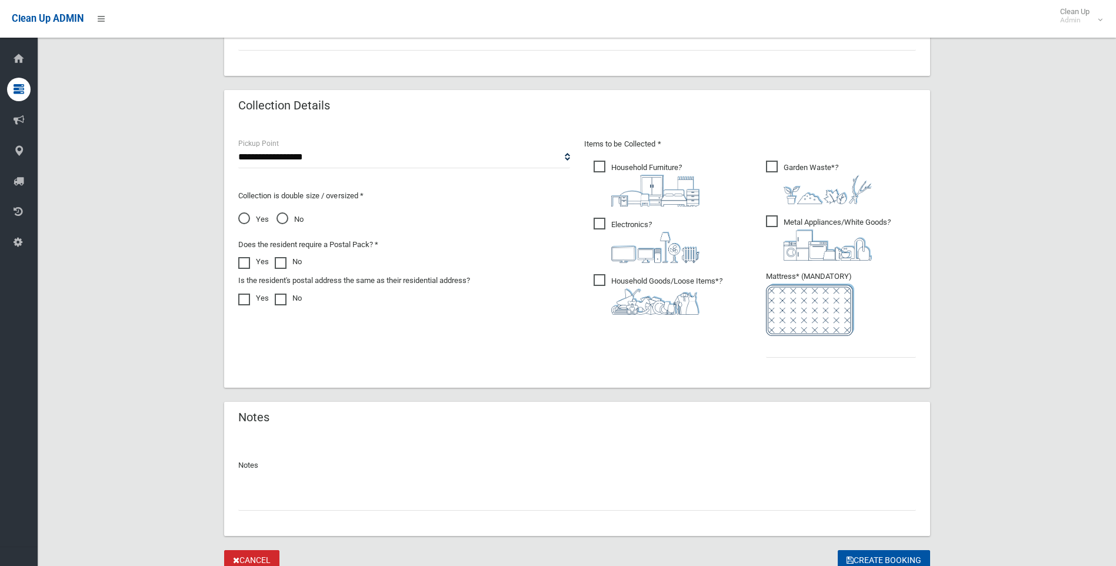
scroll to position [588, 0]
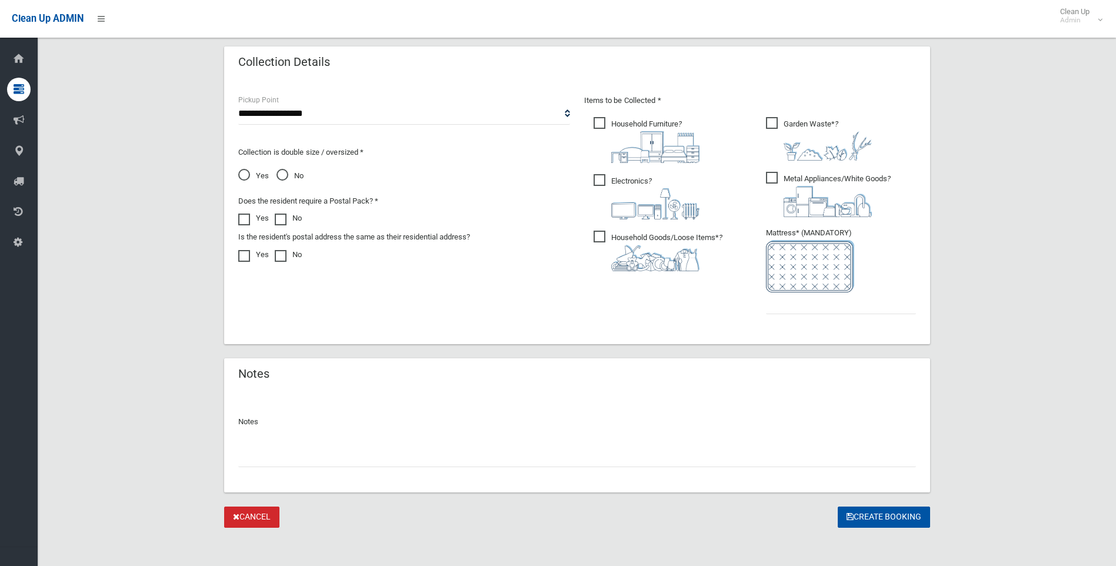
click at [769, 178] on span "Metal Appliances/White Goods ?" at bounding box center [828, 194] width 125 height 45
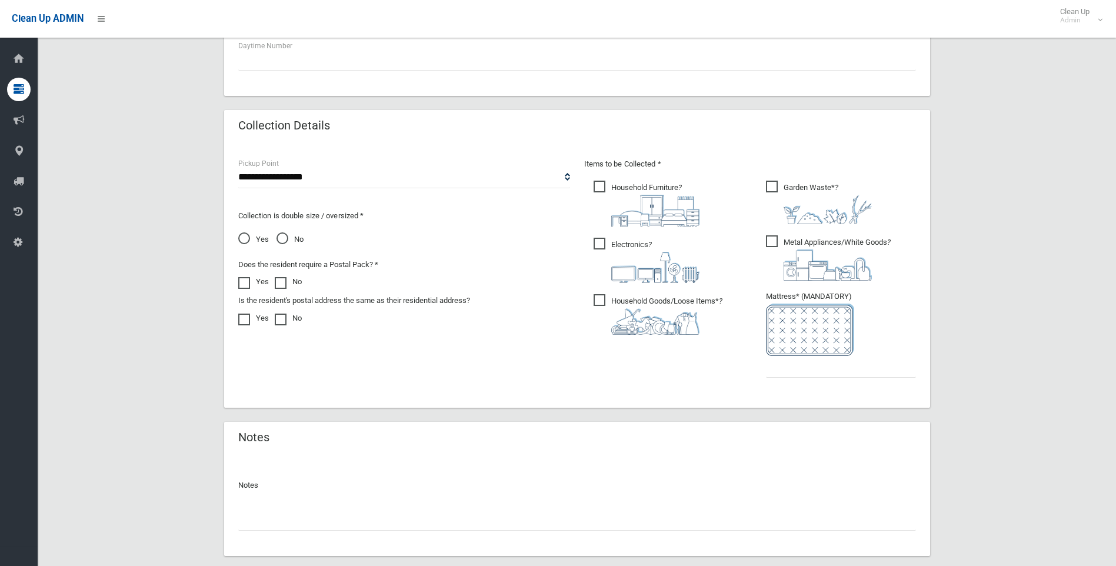
scroll to position [529, 0]
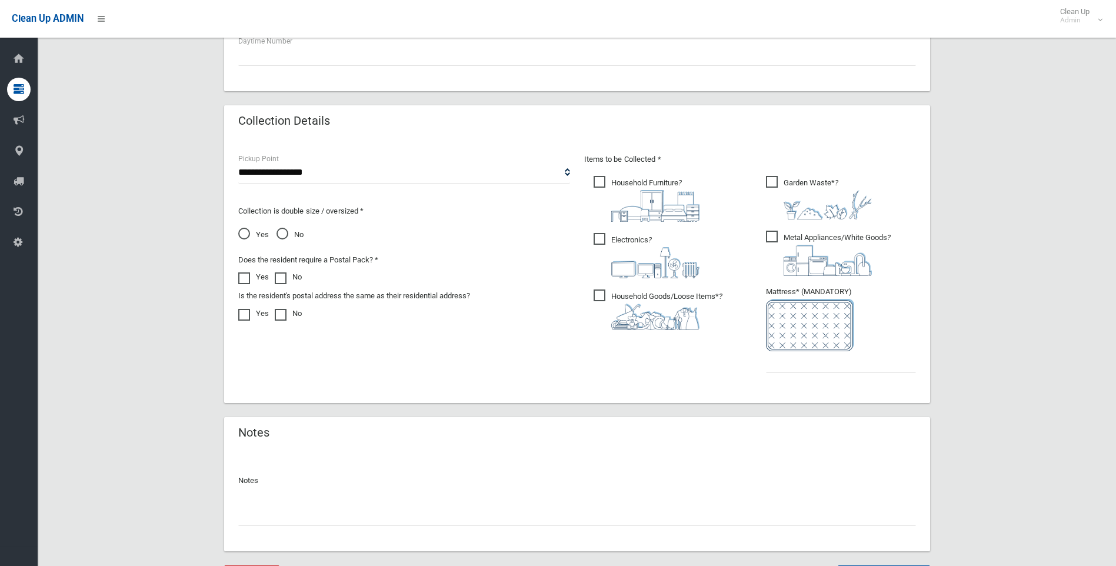
click at [243, 232] on span "Yes" at bounding box center [253, 235] width 31 height 14
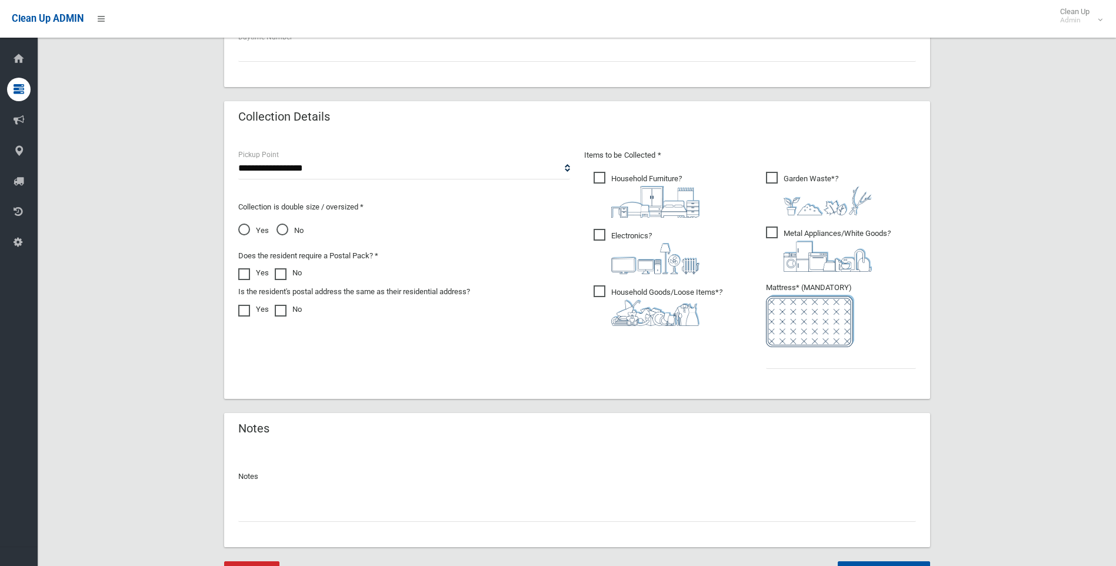
scroll to position [592, 0]
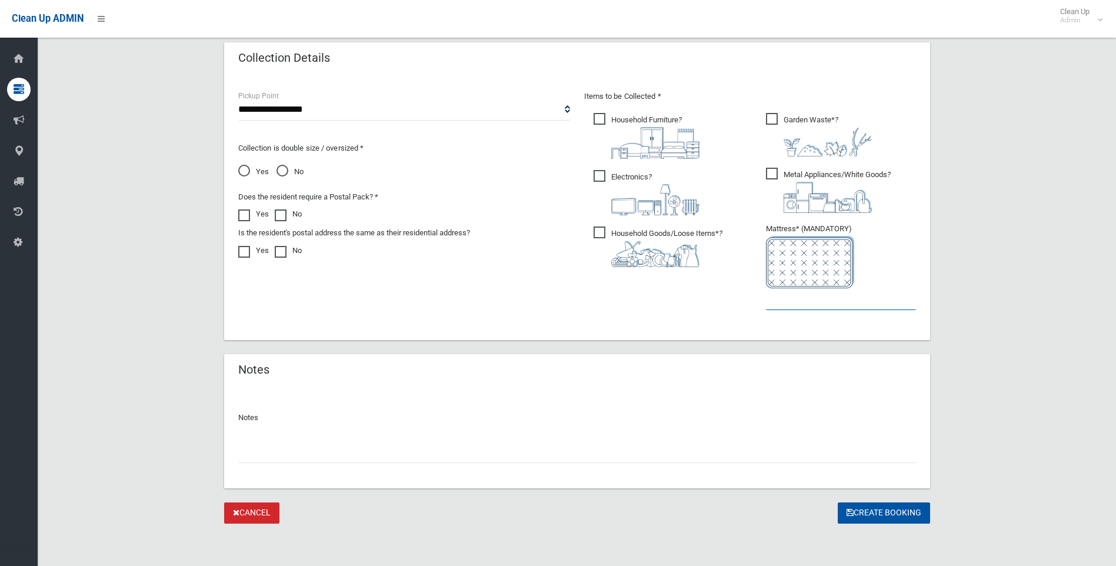
click at [773, 305] on input "text" at bounding box center [841, 299] width 150 height 22
click at [776, 301] on input "text" at bounding box center [841, 299] width 150 height 22
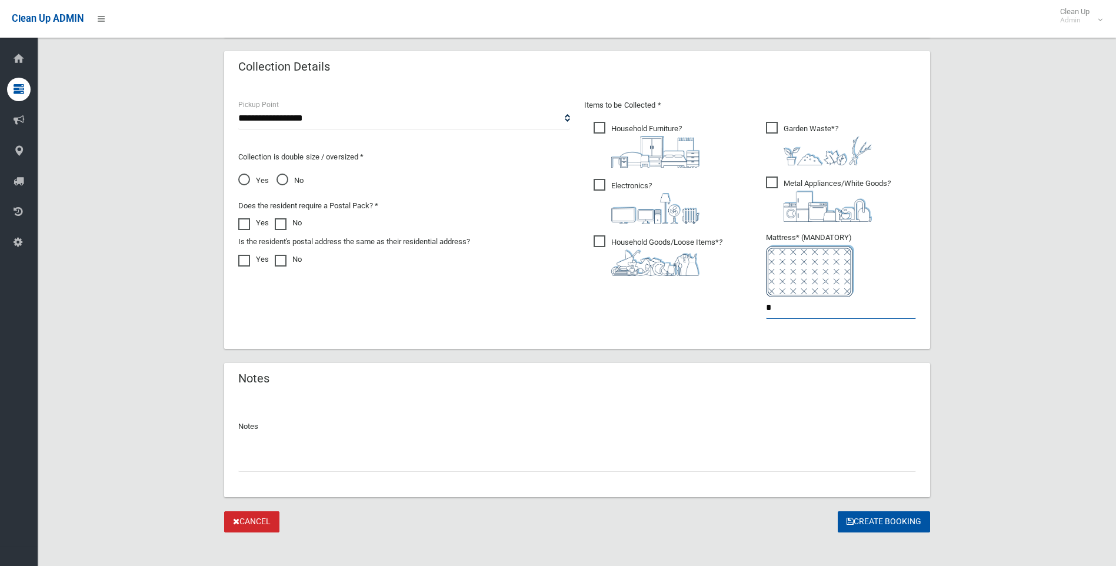
scroll to position [588, 0]
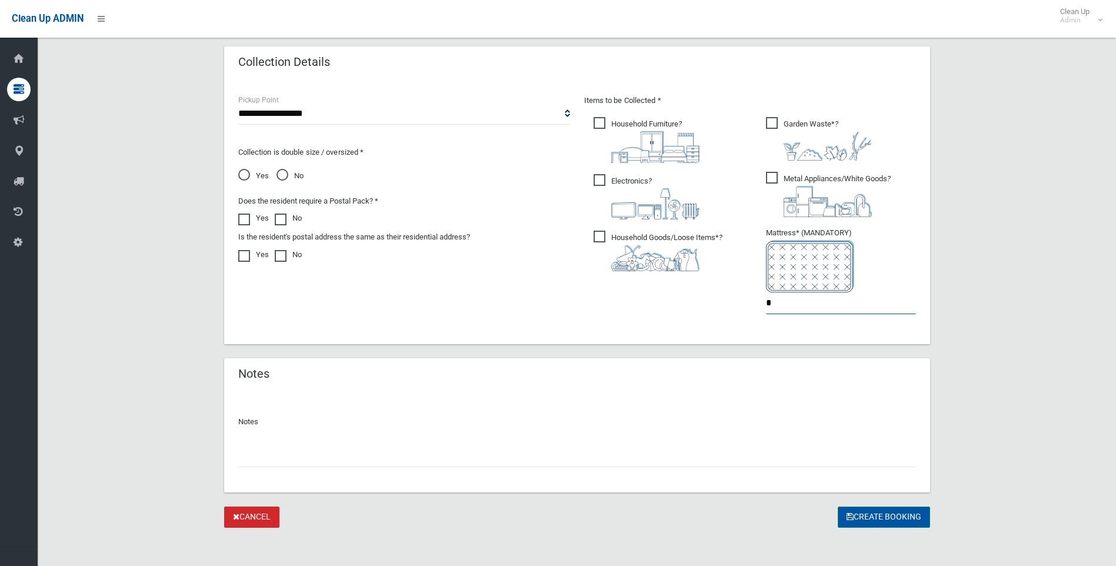
type input "*"
click at [885, 516] on button "Create Booking" at bounding box center [884, 517] width 92 height 22
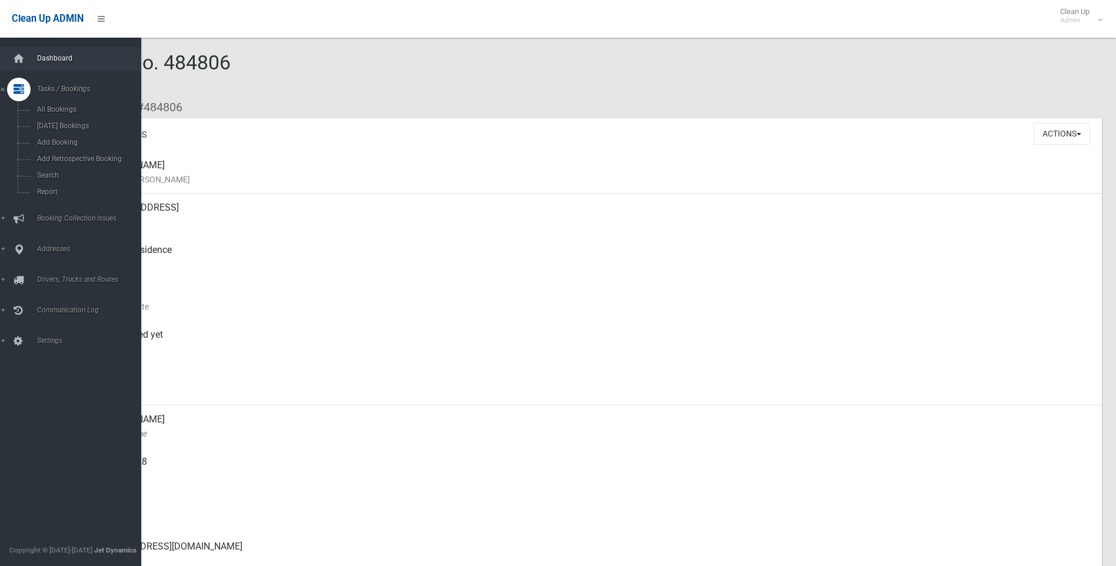
click at [50, 58] on span "Dashboard" at bounding box center [92, 58] width 116 height 8
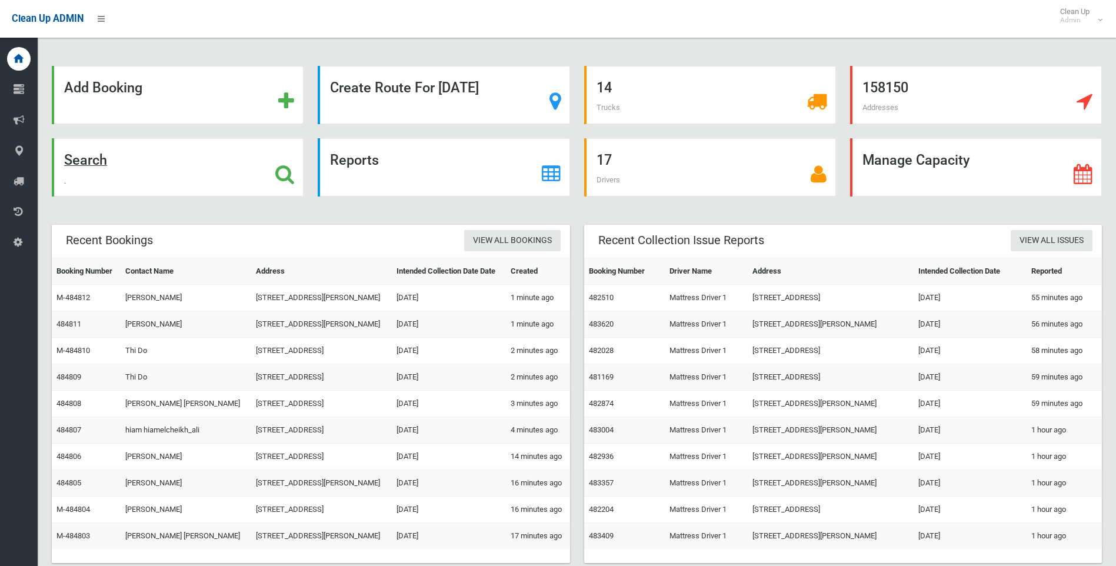
click at [88, 158] on strong "Search" at bounding box center [85, 160] width 43 height 16
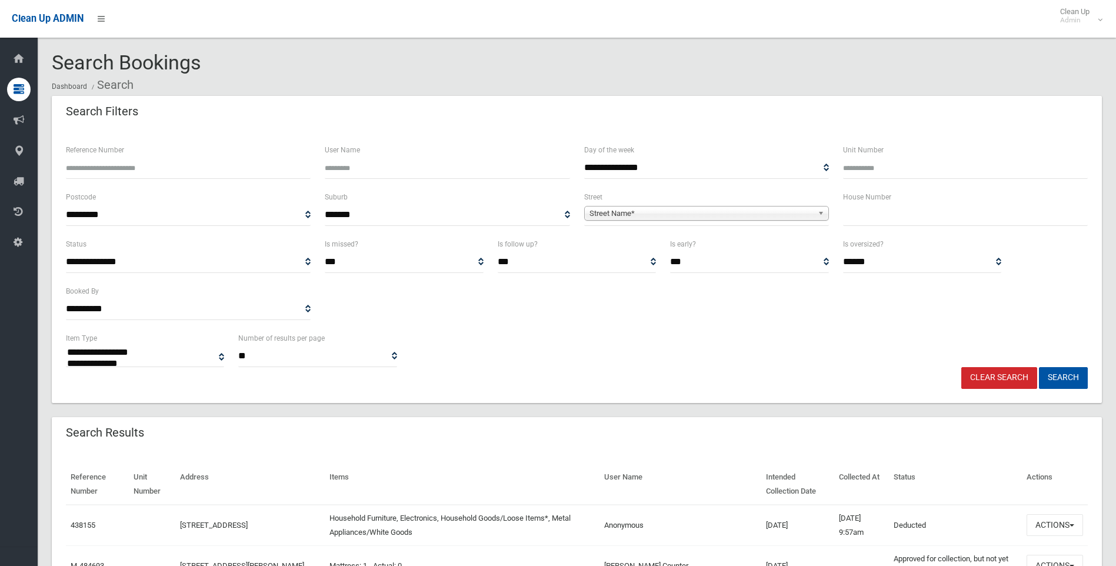
select select
click at [865, 218] on input "text" at bounding box center [965, 215] width 245 height 22
type input "**"
click at [611, 212] on span "Street Name*" at bounding box center [700, 213] width 223 height 14
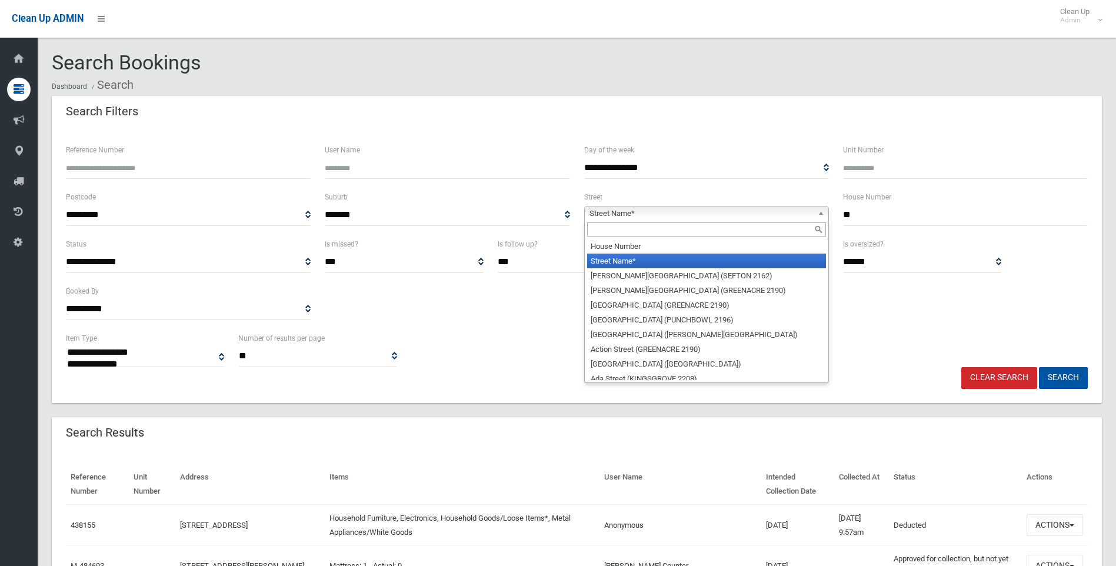
click at [607, 225] on input "text" at bounding box center [706, 229] width 239 height 14
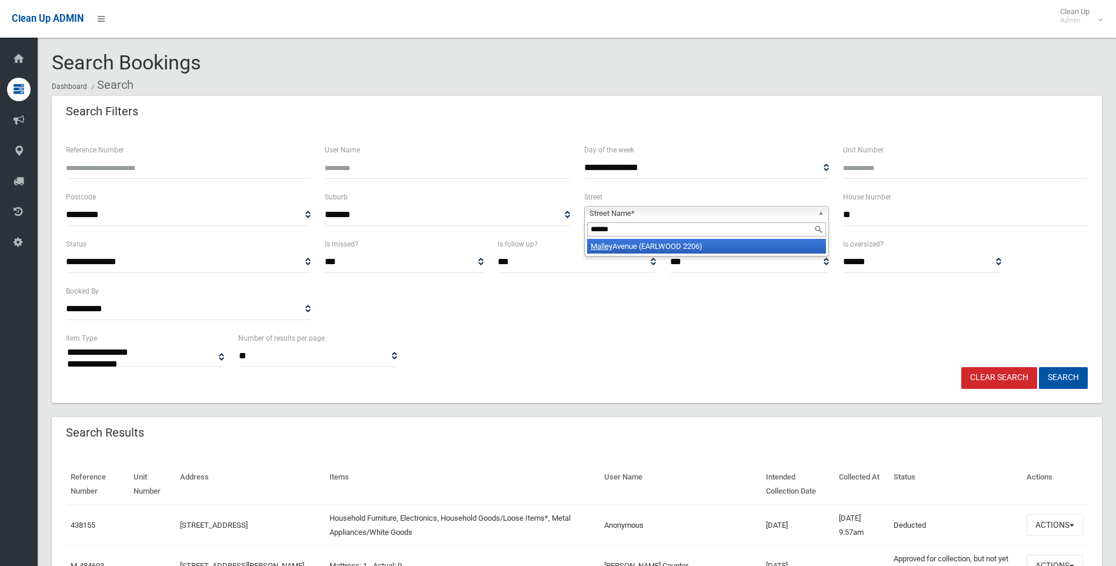
type input "******"
click at [598, 247] on em "Malley" at bounding box center [602, 246] width 22 height 9
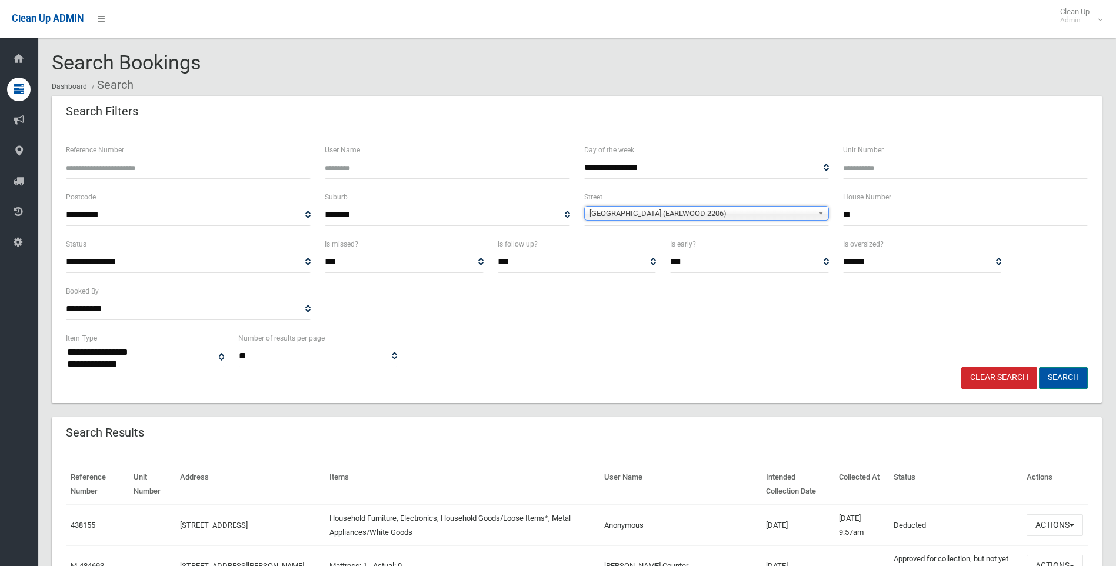
click at [1055, 376] on button "Search" at bounding box center [1063, 378] width 49 height 22
click at [1057, 378] on button "Search" at bounding box center [1063, 378] width 49 height 22
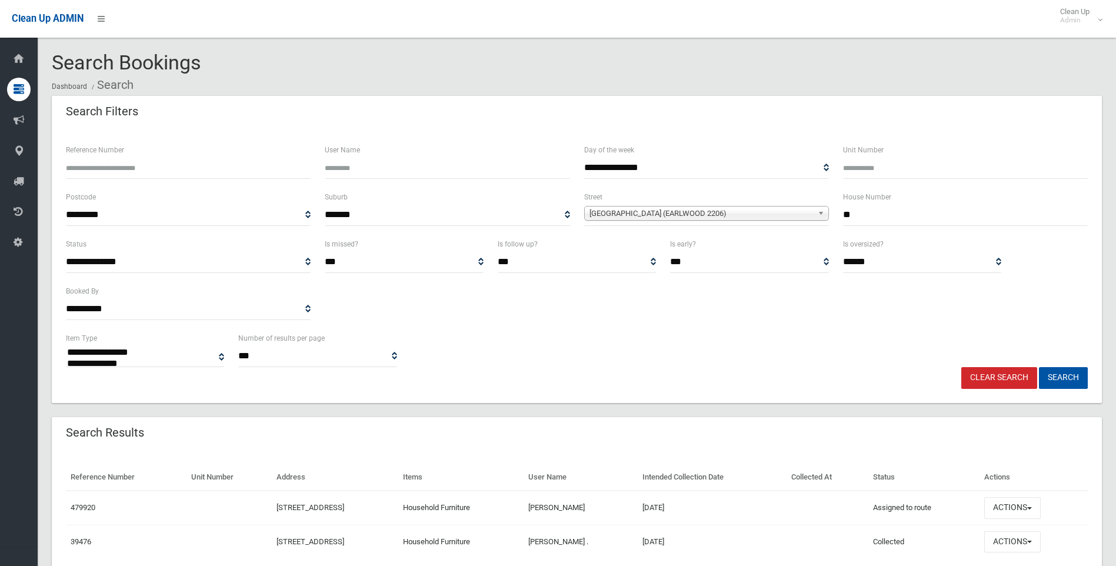
select select
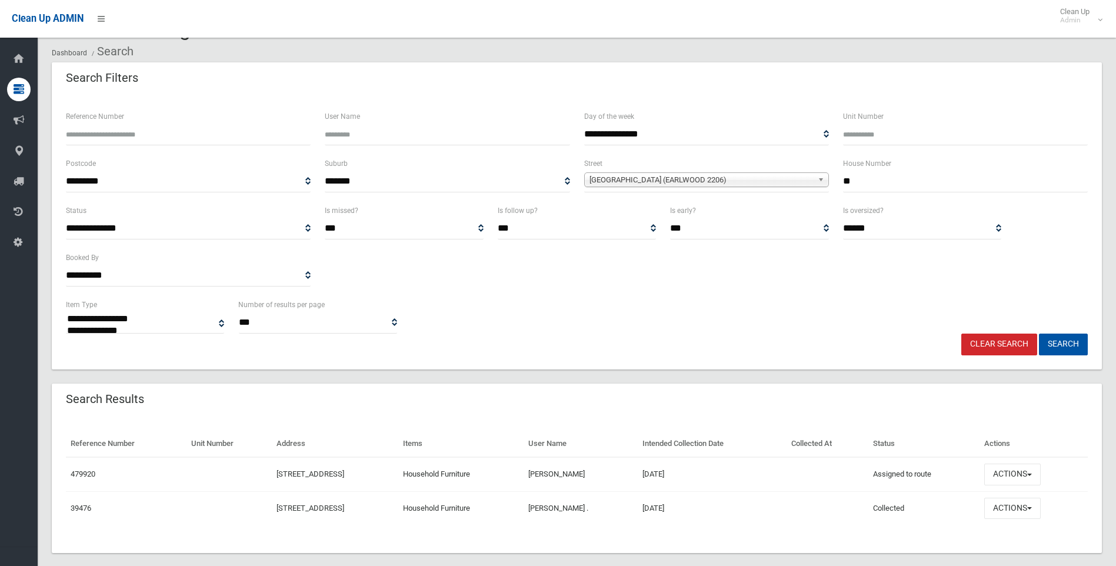
scroll to position [49, 0]
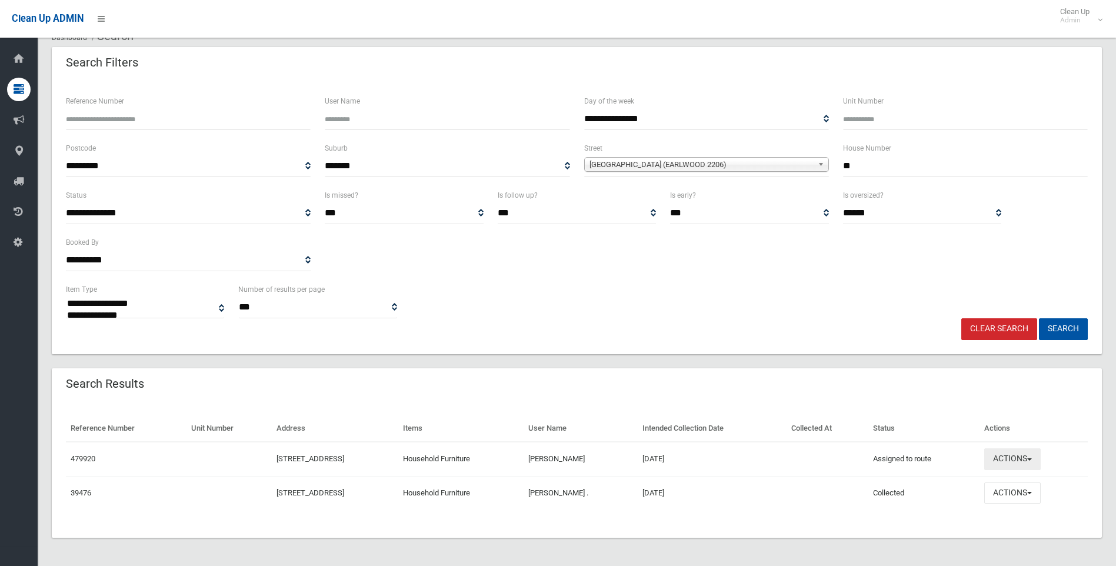
click at [1040, 457] on button "Actions" at bounding box center [1012, 459] width 56 height 22
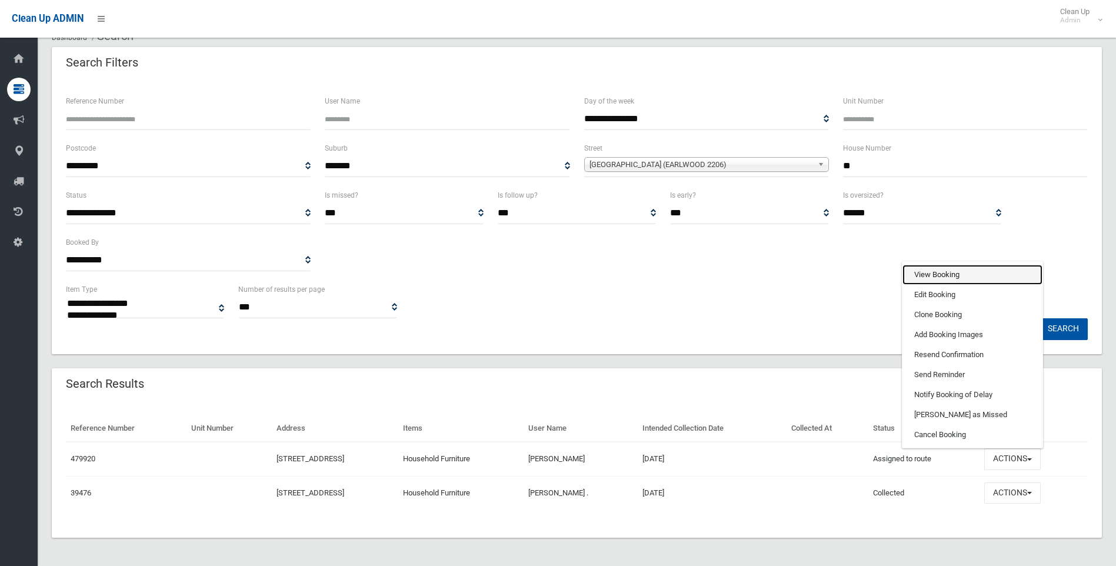
click at [950, 273] on link "View Booking" at bounding box center [972, 275] width 140 height 20
